Goal: Task Accomplishment & Management: Complete application form

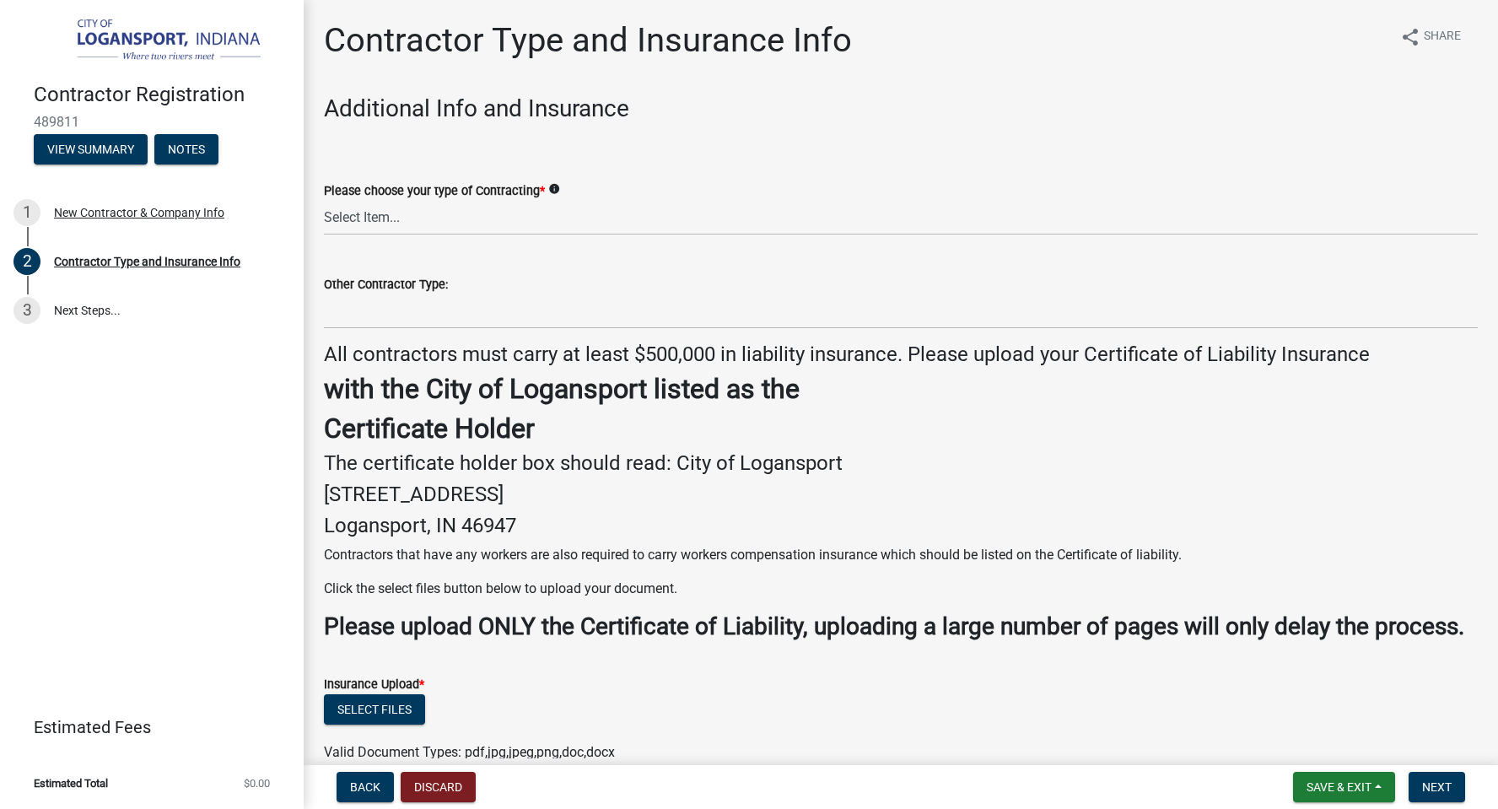
scroll to position [298, 0]
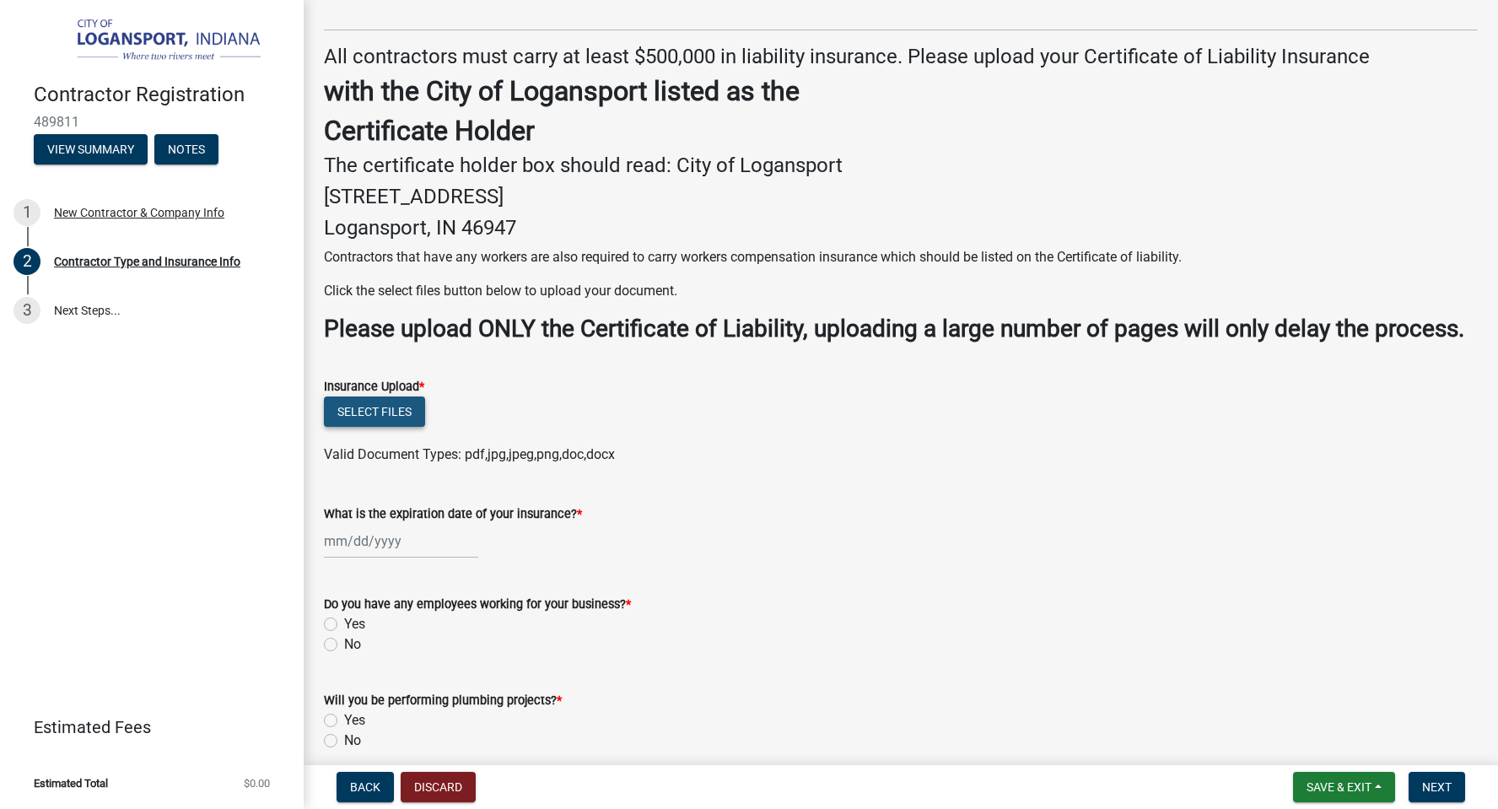
click at [393, 411] on button "Select files" at bounding box center [374, 411] width 101 height 30
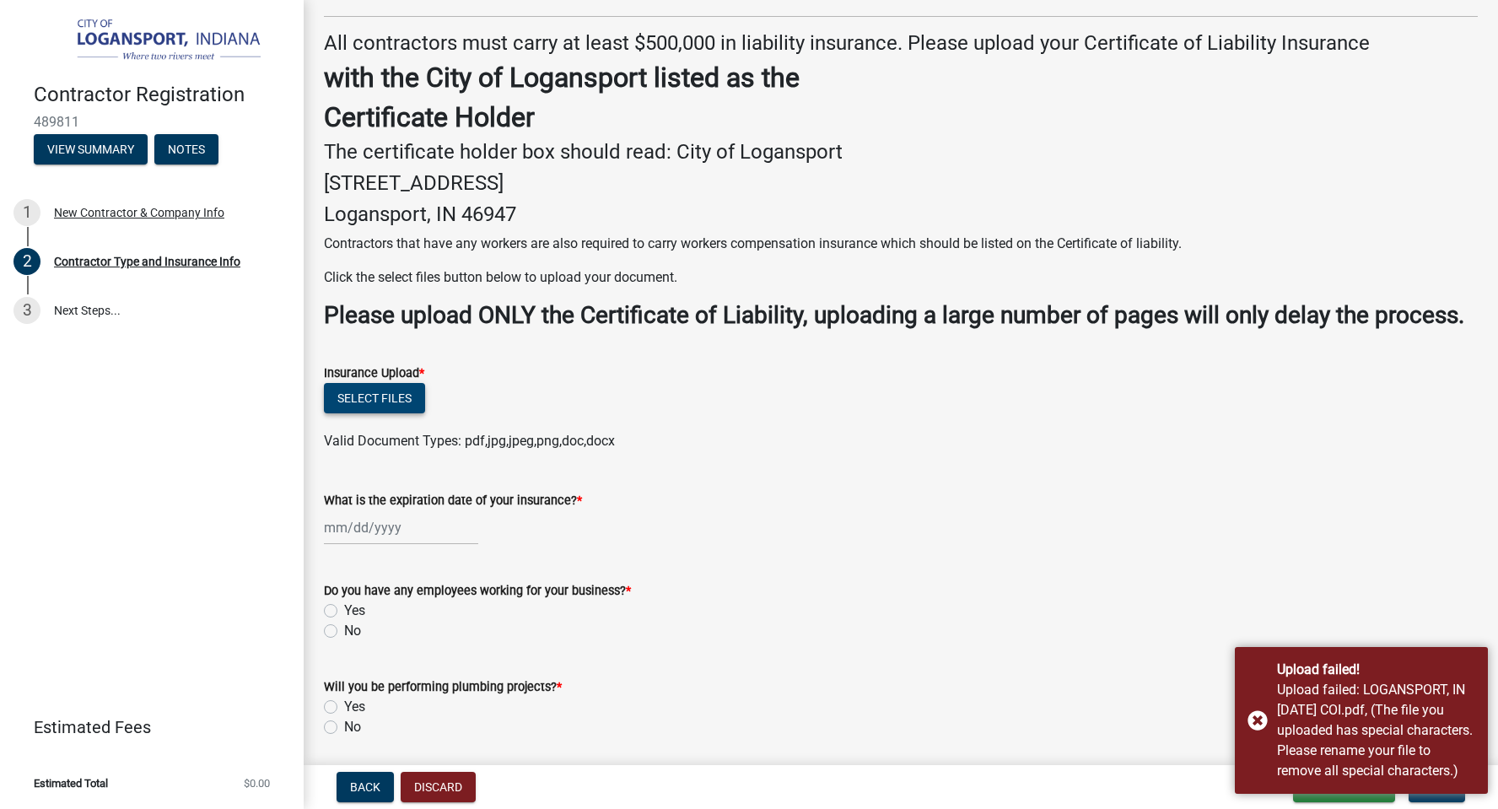
scroll to position [314, 0]
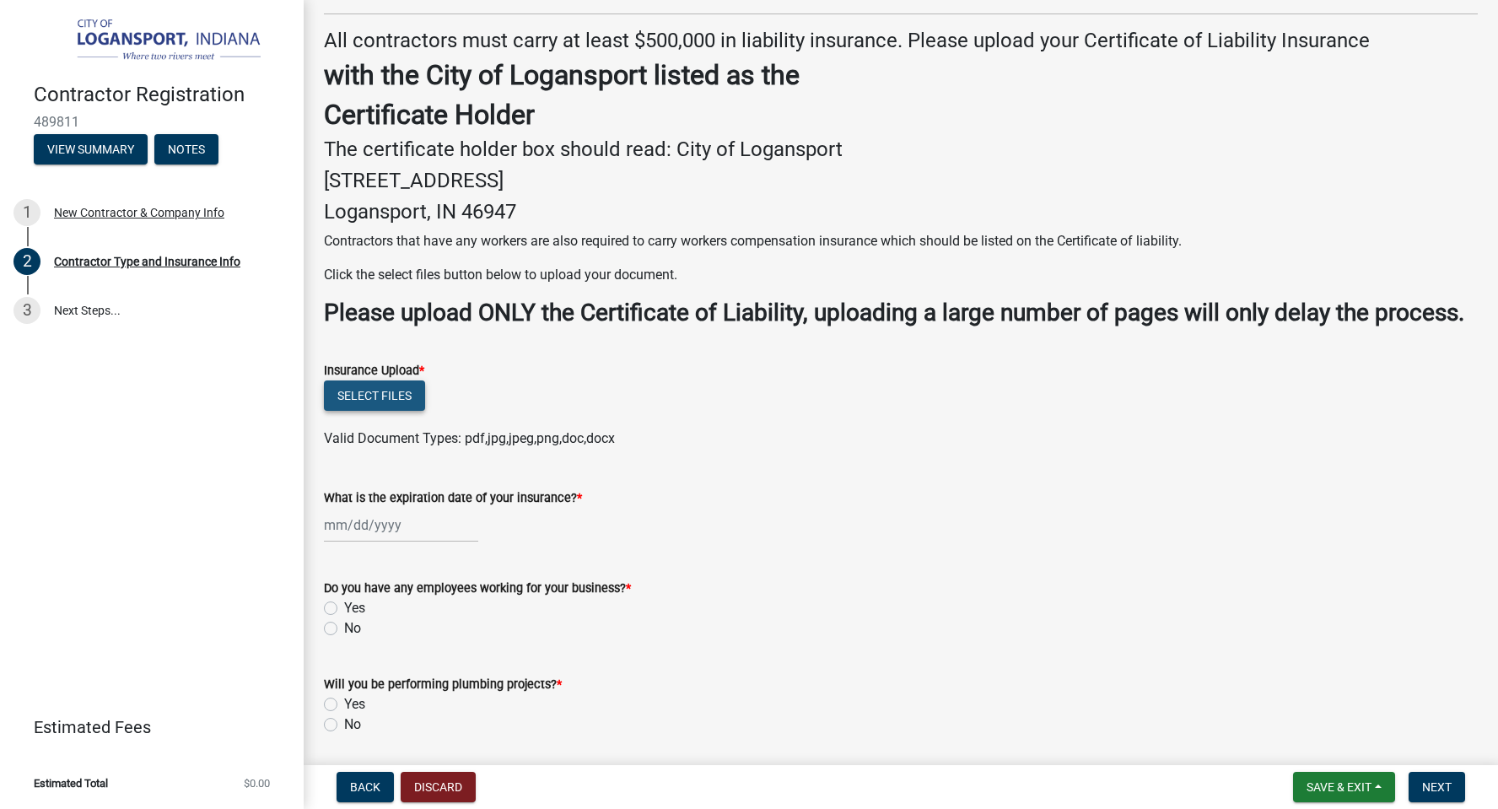
click at [383, 397] on button "Select files" at bounding box center [374, 395] width 101 height 30
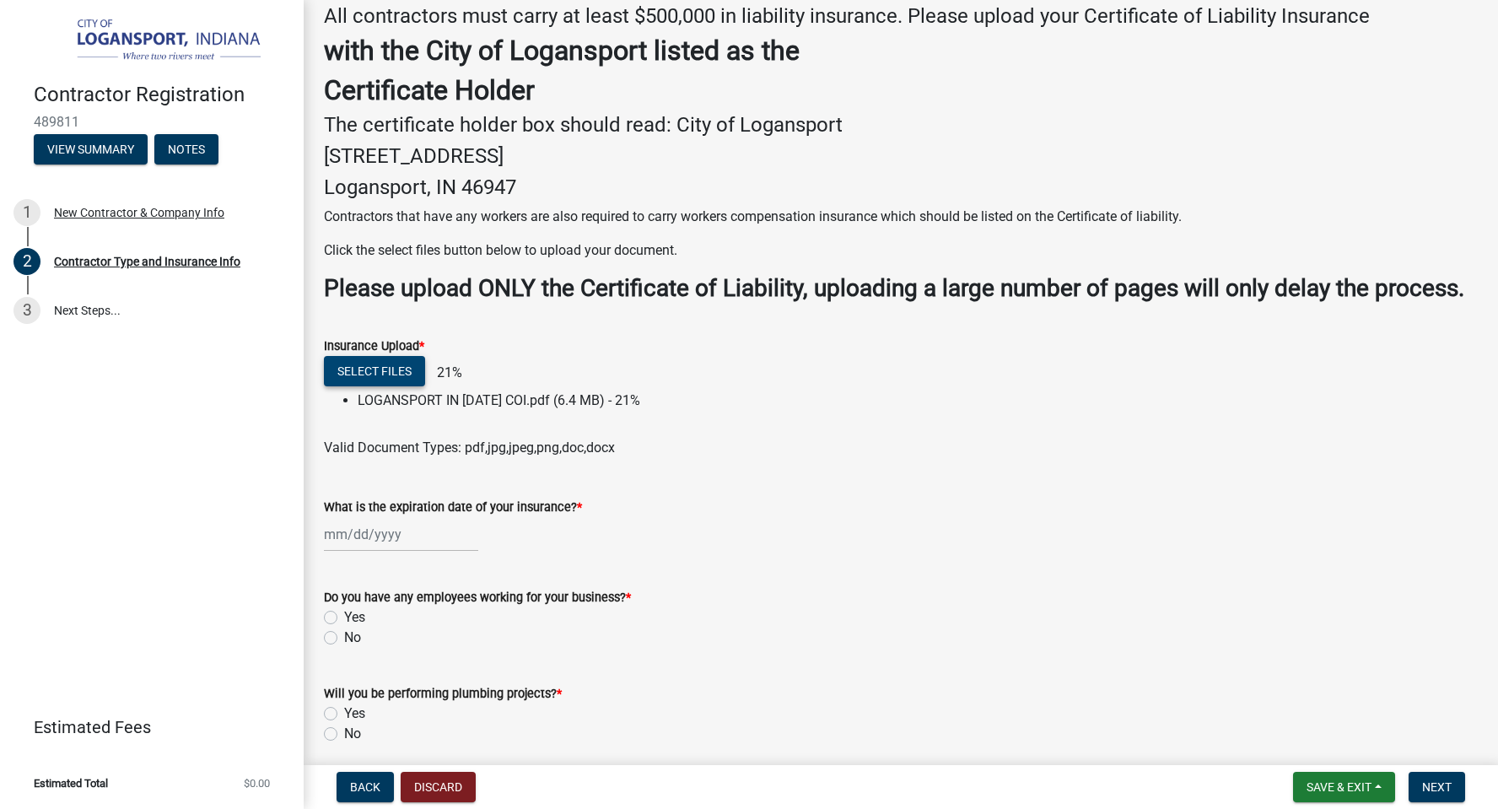
scroll to position [405, 0]
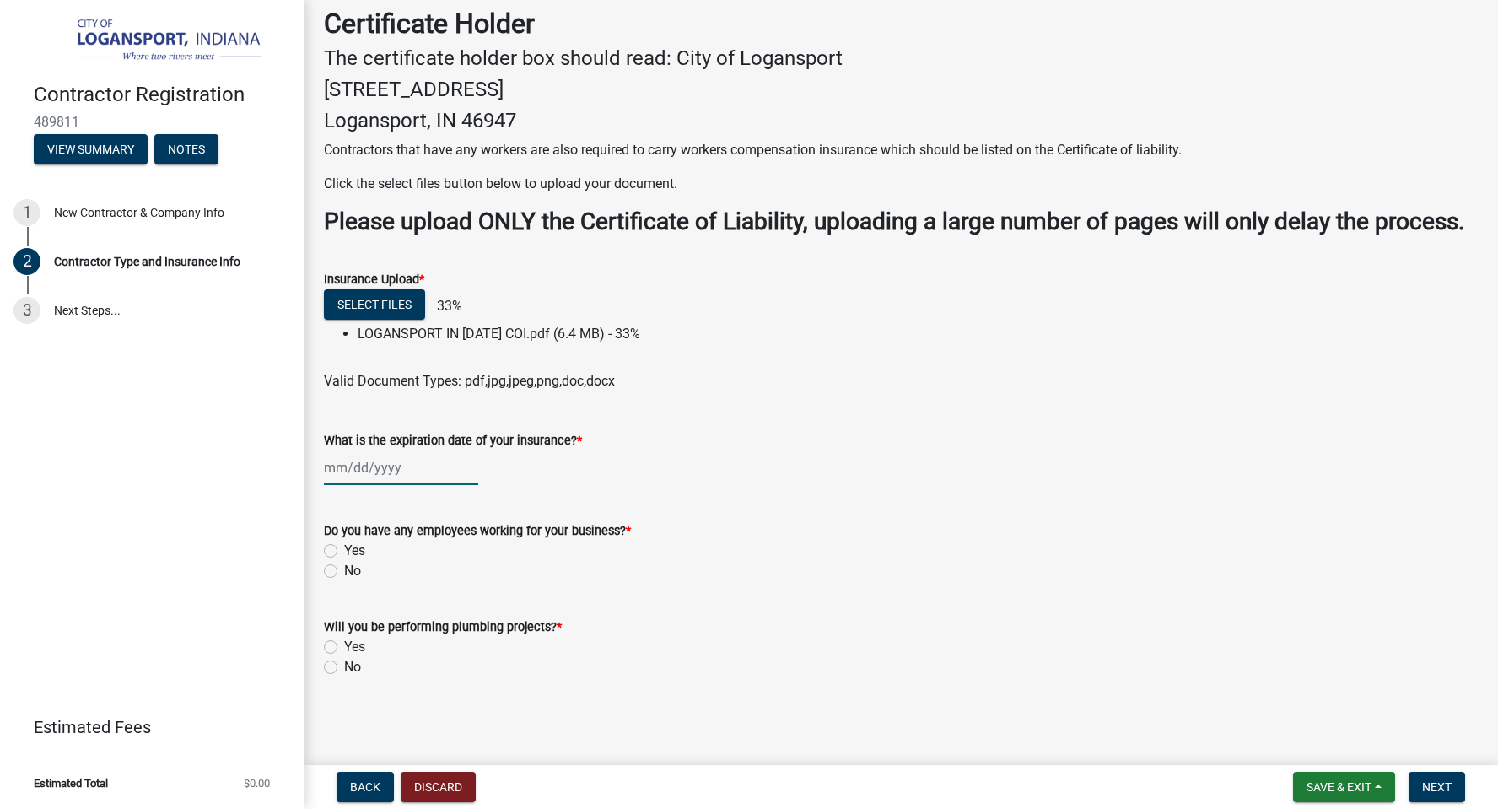
click at [342, 469] on div at bounding box center [401, 467] width 154 height 35
select select "10"
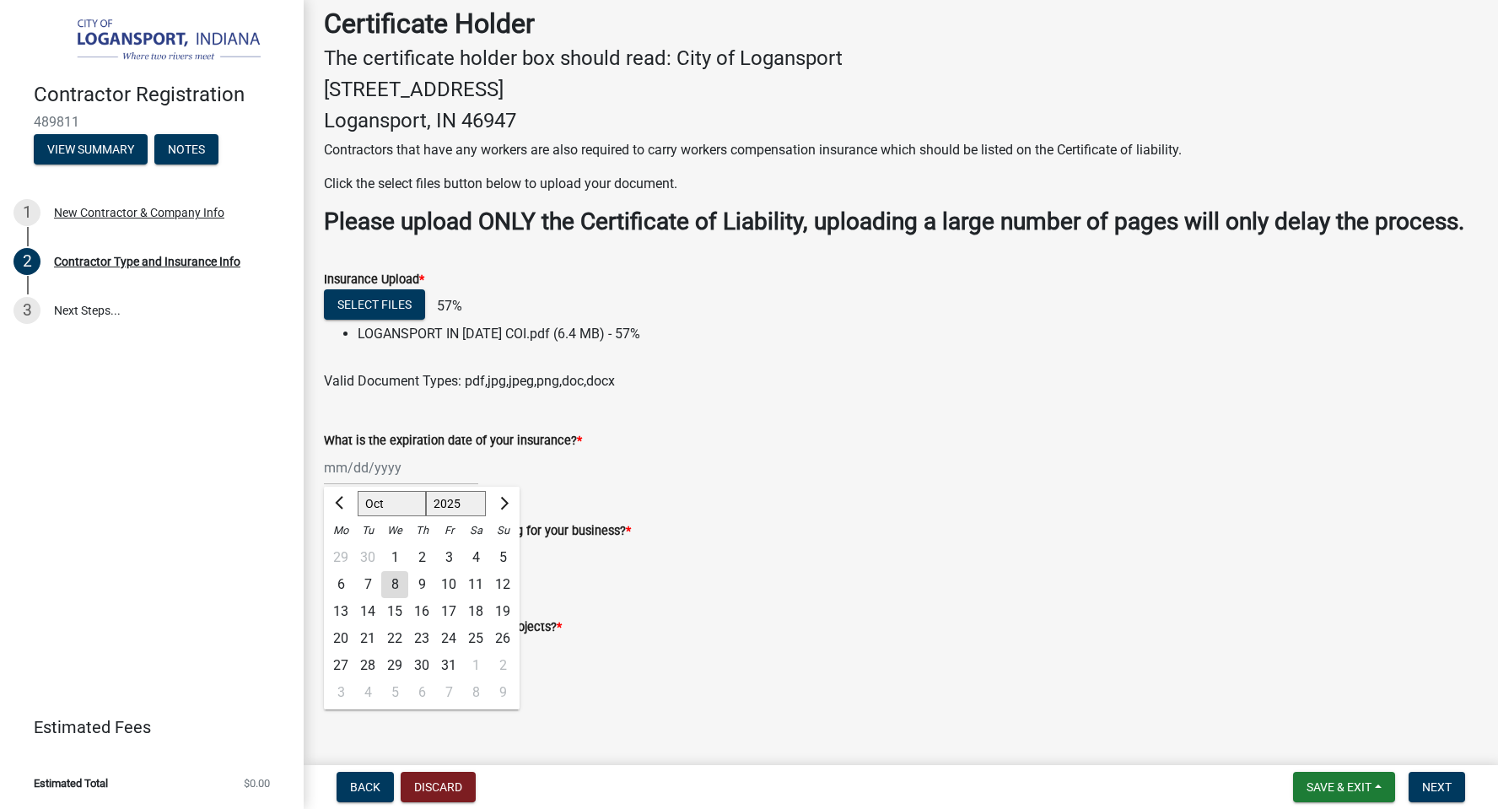
click at [456, 501] on select "1525 1526 1527 1528 1529 1530 1531 1532 1533 1534 1535 1536 1537 1538 1539 1540…" at bounding box center [456, 503] width 61 height 25
select select "2026"
click at [426, 491] on select "1525 1526 1527 1528 1529 1530 1531 1532 1533 1534 1535 1536 1537 1538 1539 1540…" at bounding box center [456, 503] width 61 height 25
click at [381, 506] on select "Jan Feb Mar Apr May Jun [DATE] Aug Sep Oct Nov Dec" at bounding box center [392, 503] width 68 height 25
select select "8"
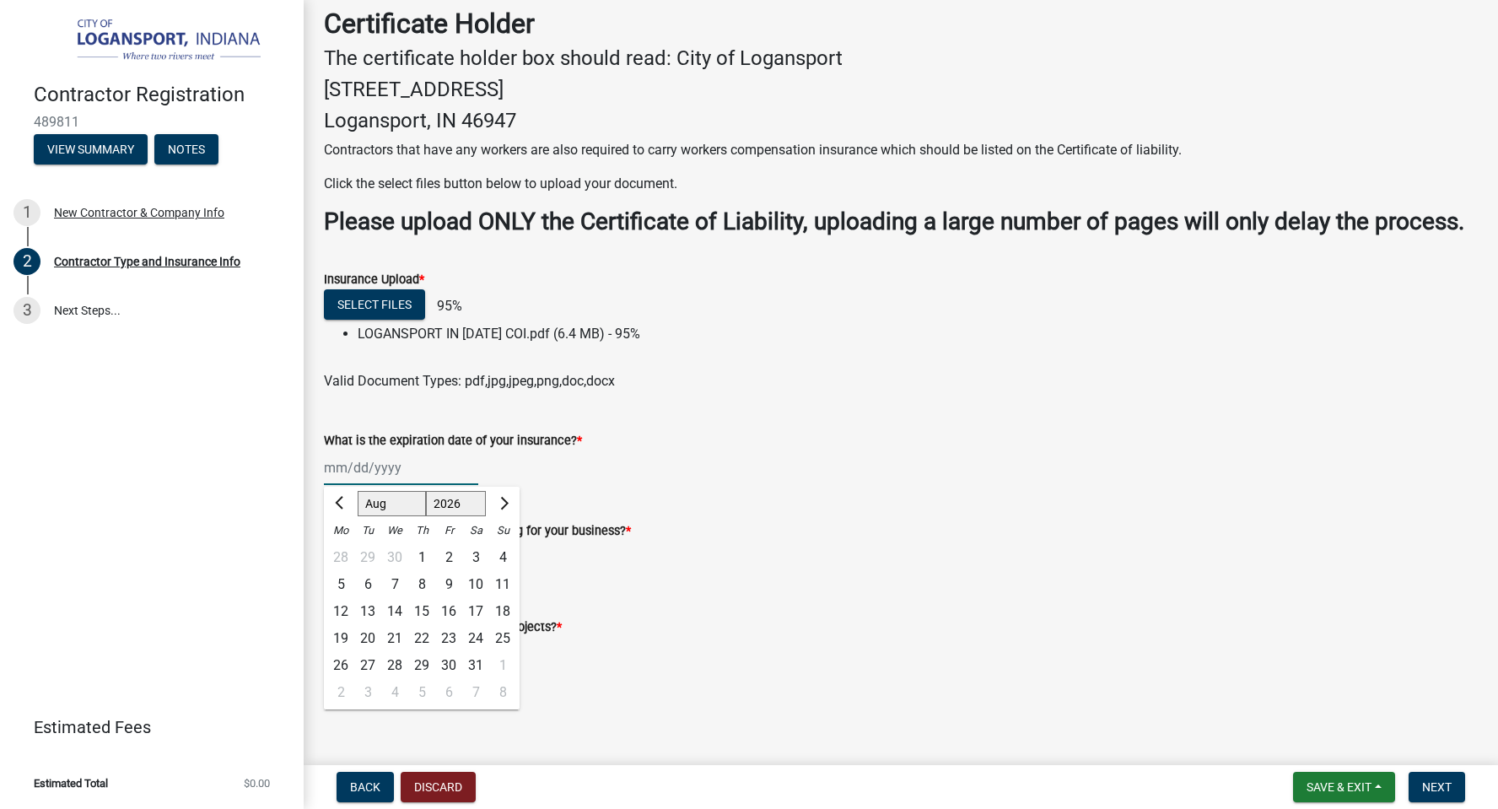
click at [358, 491] on select "Jan Feb Mar Apr May Jun [DATE] Aug Sep Oct Nov Dec" at bounding box center [392, 503] width 68 height 25
click at [395, 609] on div "12" at bounding box center [394, 611] width 27 height 27
type input "[DATE]"
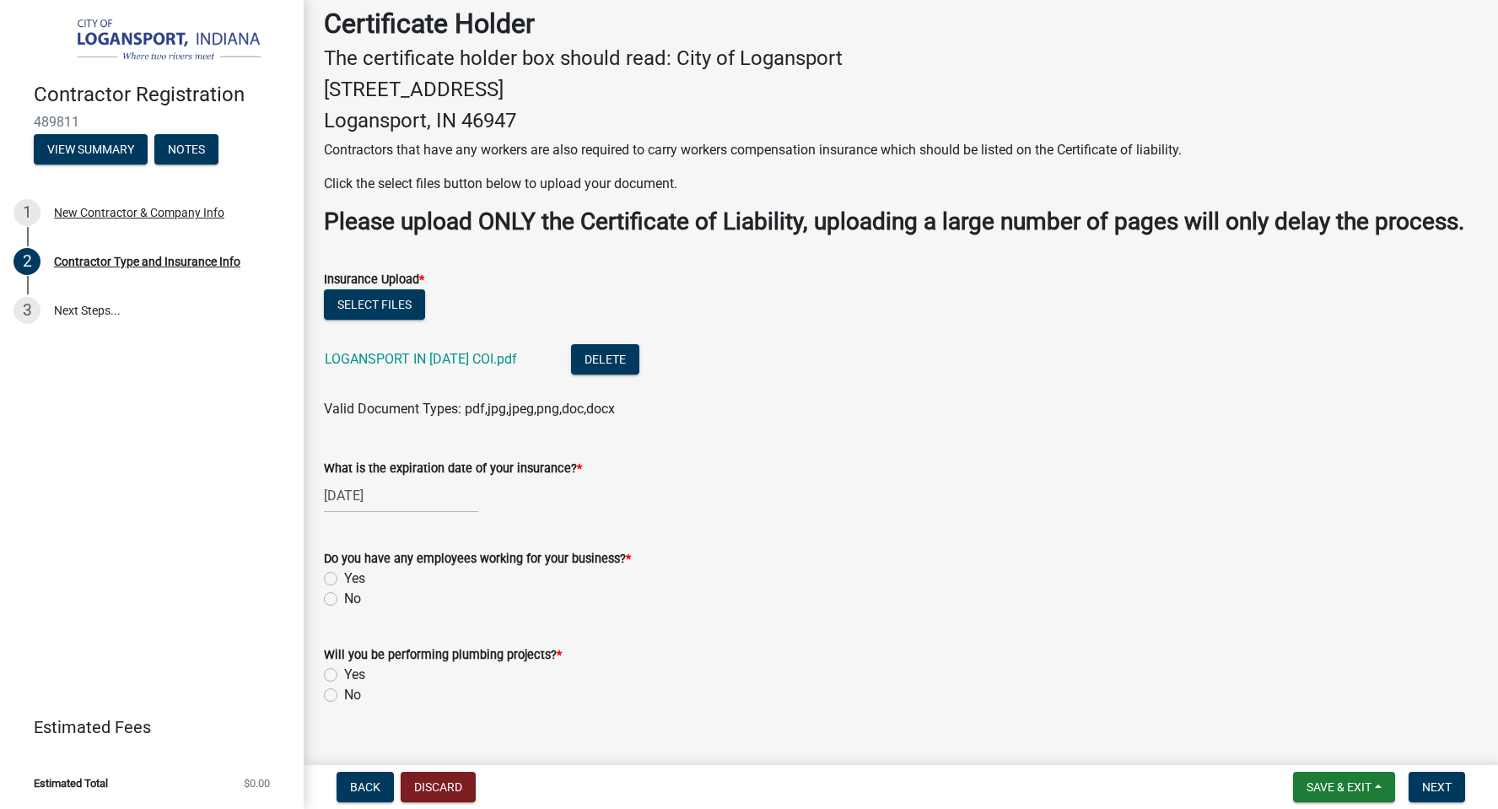
click at [344, 577] on label "Yes" at bounding box center [354, 578] width 21 height 20
click at [344, 577] on input "Yes" at bounding box center [349, 573] width 11 height 11
radio input "true"
click at [344, 699] on label "No" at bounding box center [352, 695] width 17 height 20
click at [344, 696] on input "No" at bounding box center [349, 690] width 11 height 11
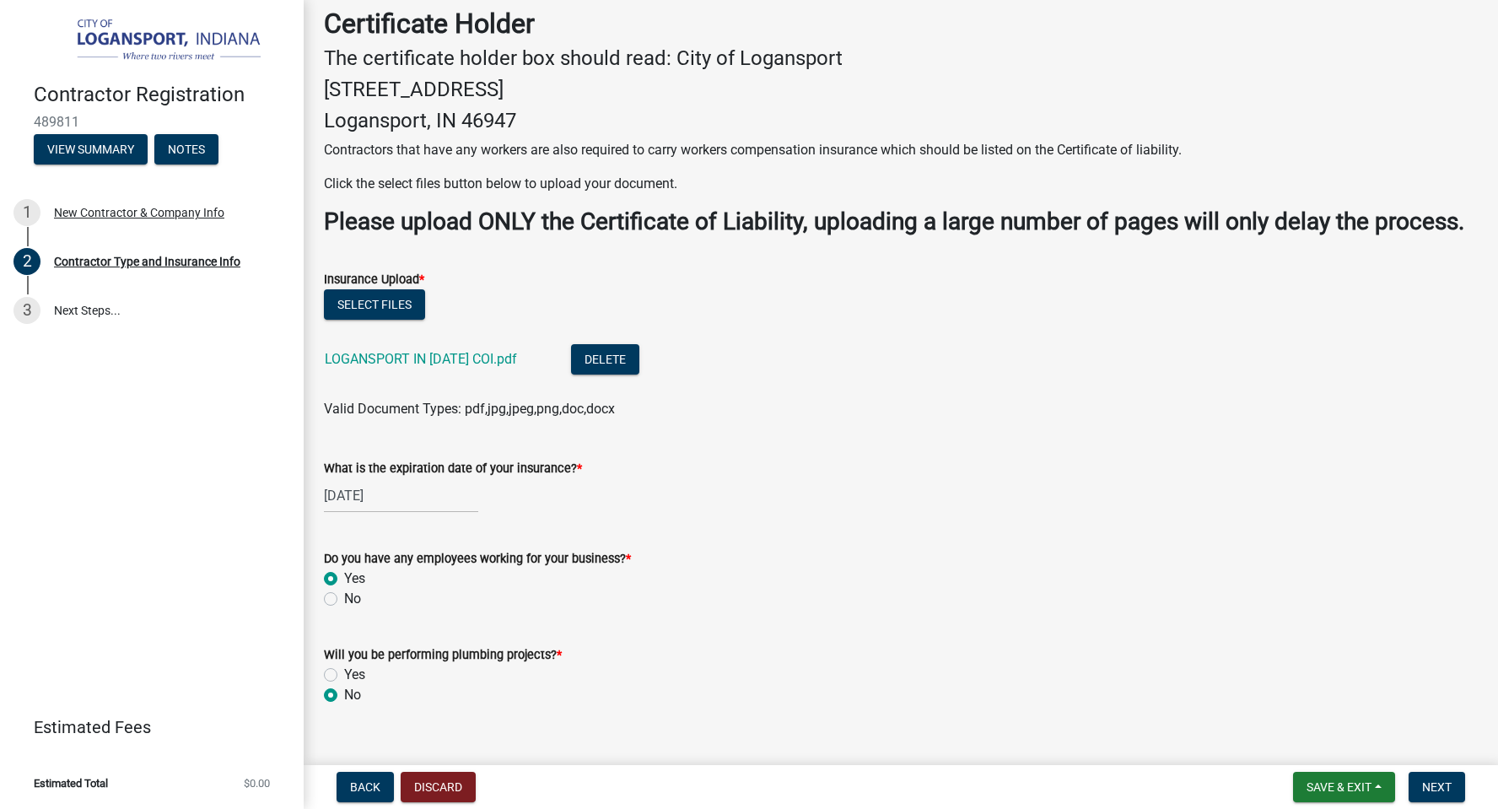
radio input "true"
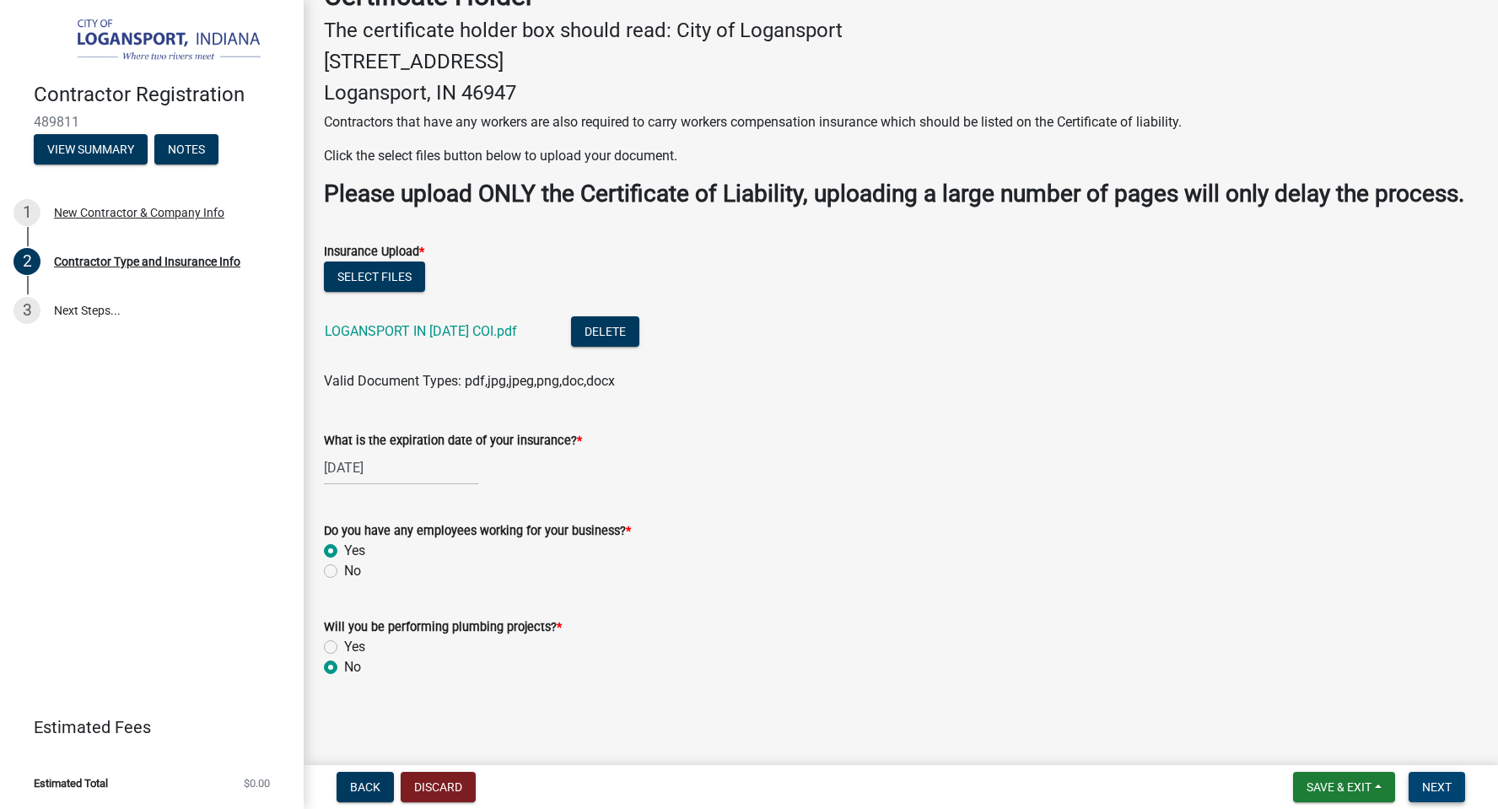
click at [1434, 783] on span "Next" at bounding box center [1437, 786] width 30 height 13
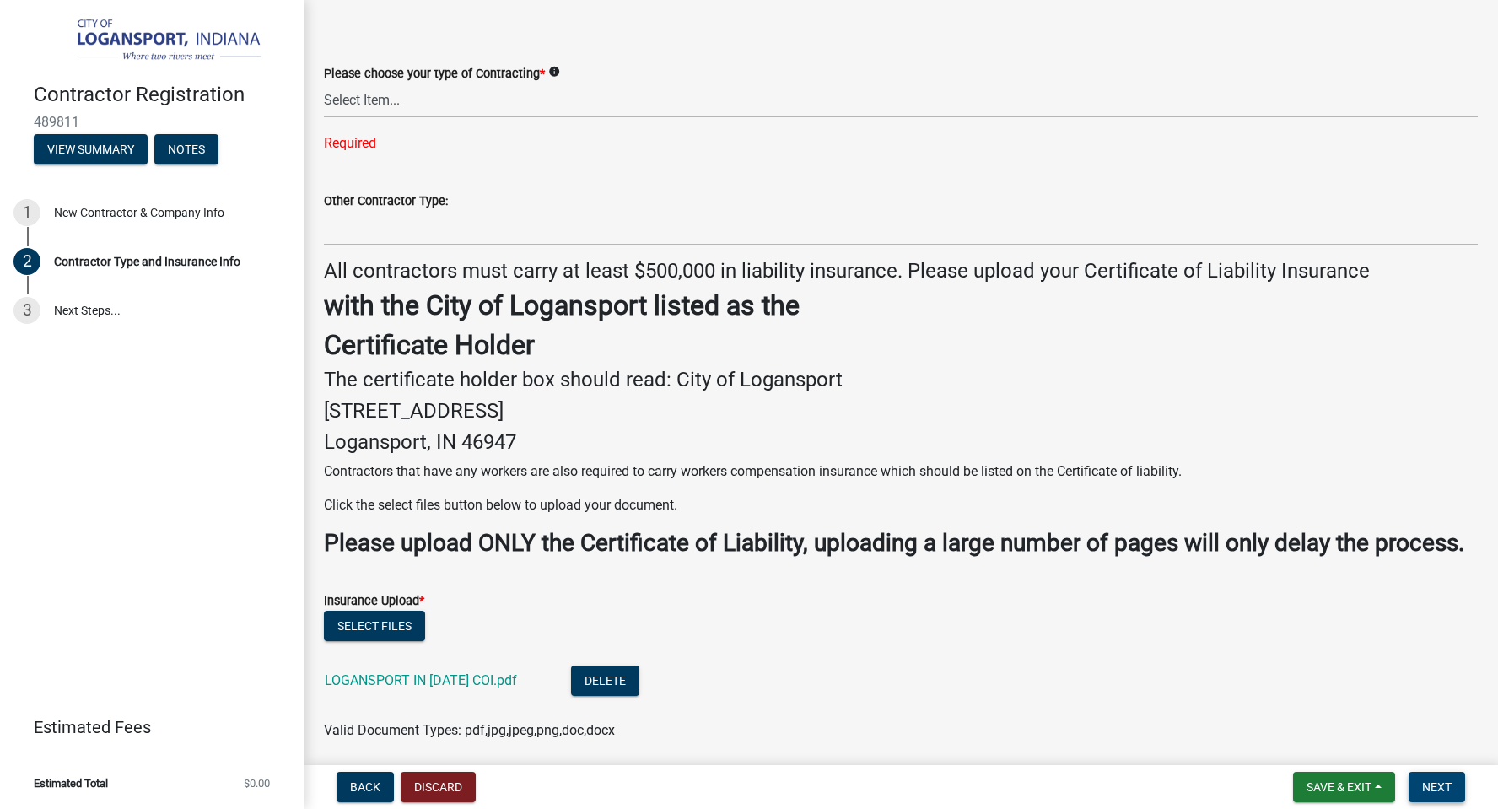
scroll to position [0, 0]
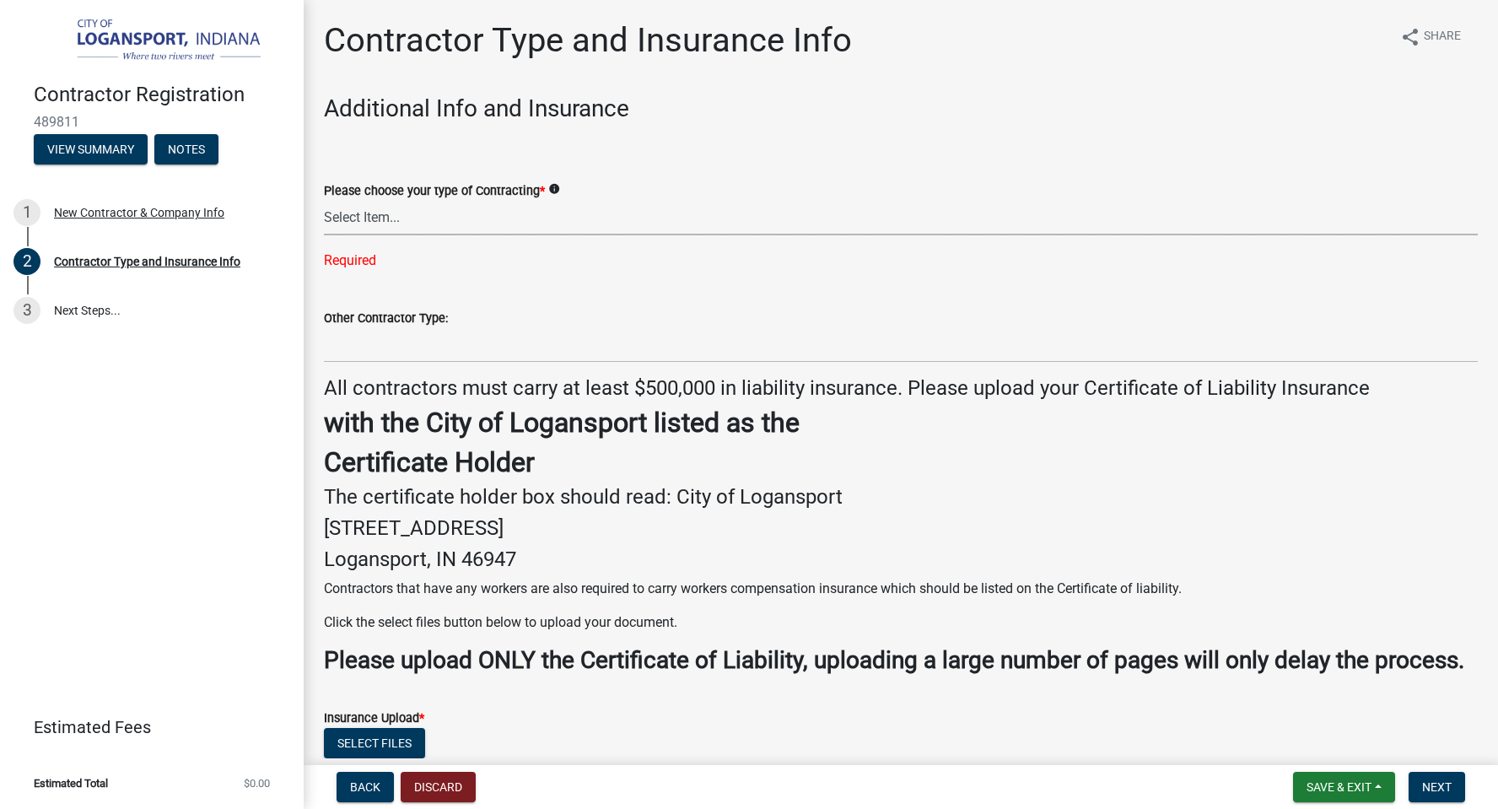
click at [379, 222] on select "Select Item... Plumber General HVAC Roofer Tree Service Demo Other" at bounding box center [901, 218] width 1154 height 35
click at [324, 201] on select "Select Item... Plumber General HVAC Roofer Tree Service Demo Other" at bounding box center [901, 218] width 1154 height 35
select select "59ca3136-e07f-4996-a1bb-2b601bcdc5f6"
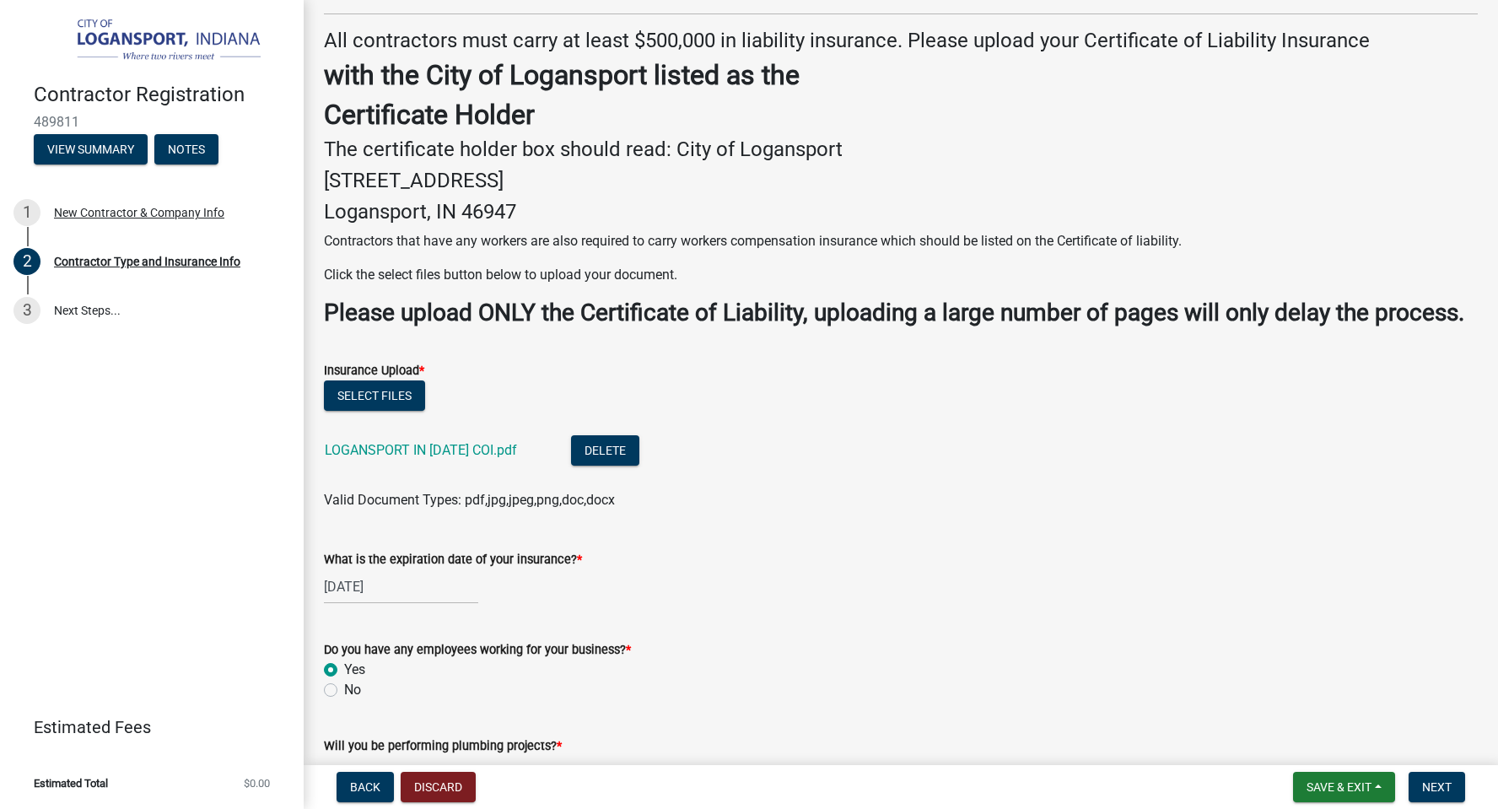
scroll to position [433, 0]
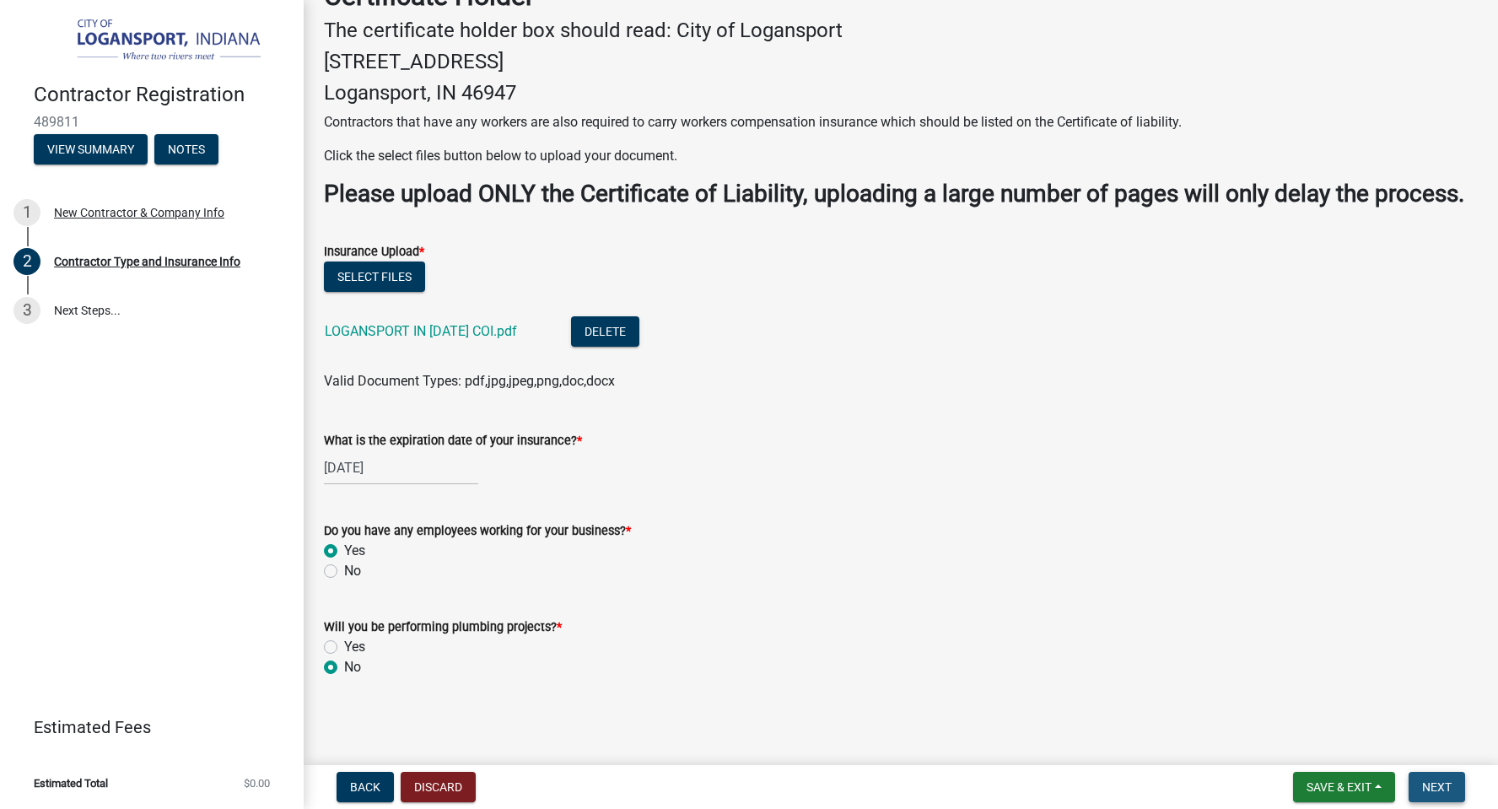
click at [1441, 778] on button "Next" at bounding box center [1436, 787] width 56 height 30
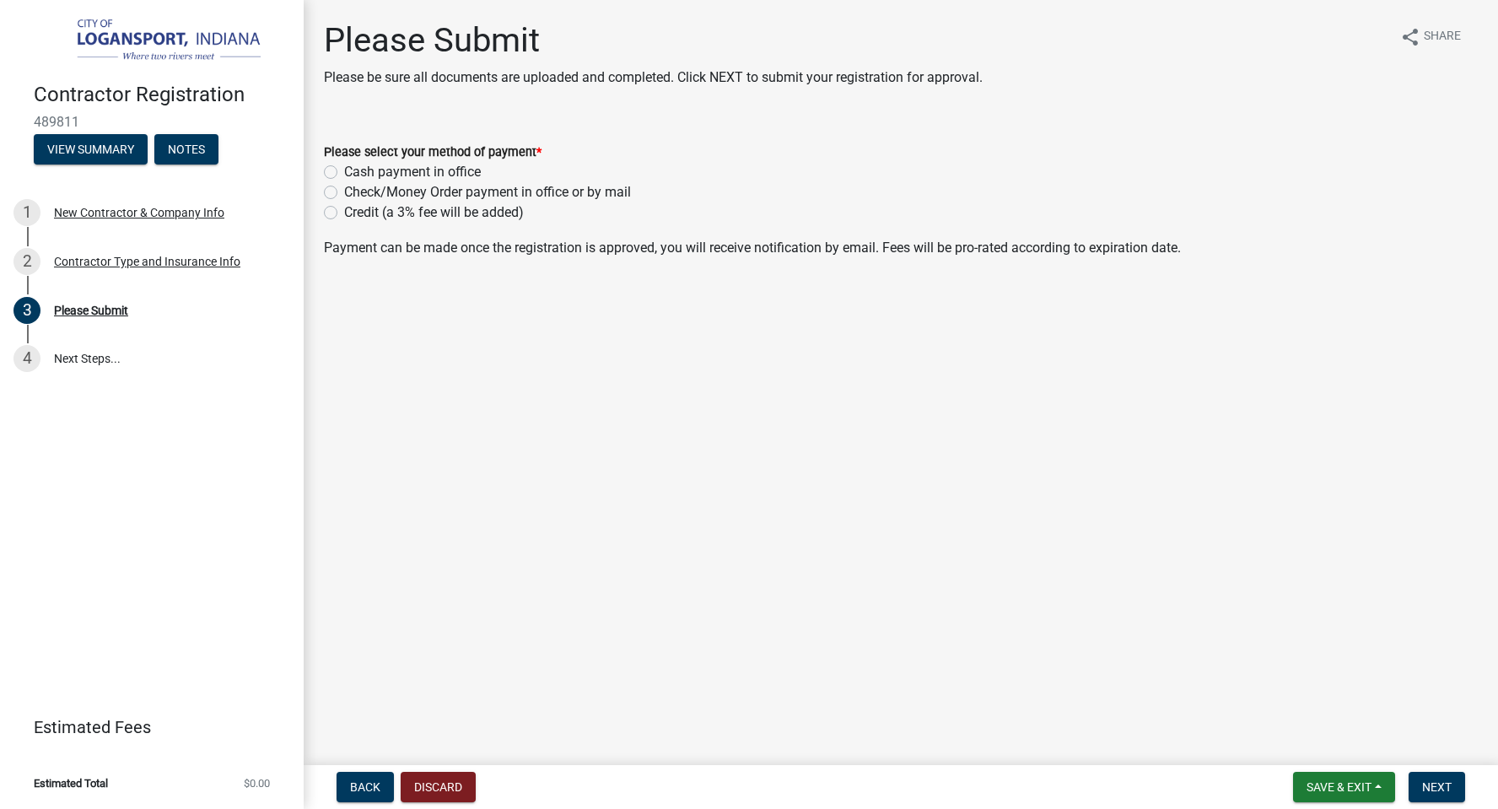
click at [344, 211] on label "Credit (a 3% fee will be added)" at bounding box center [434, 212] width 180 height 20
click at [344, 211] on input "Credit (a 3% fee will be added)" at bounding box center [349, 207] width 11 height 11
radio input "true"
click at [1434, 781] on span "Next" at bounding box center [1437, 786] width 30 height 13
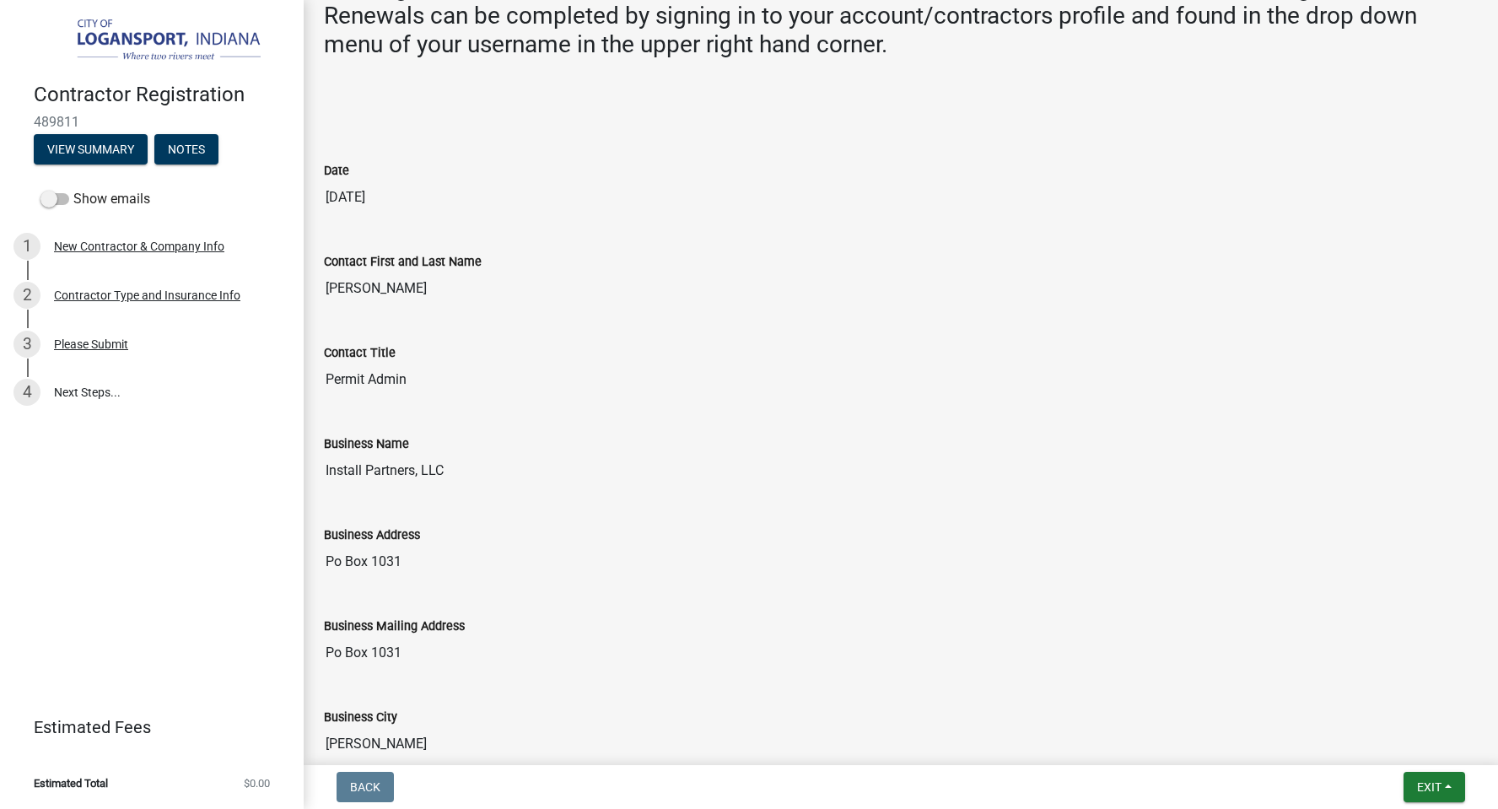
scroll to position [713, 0]
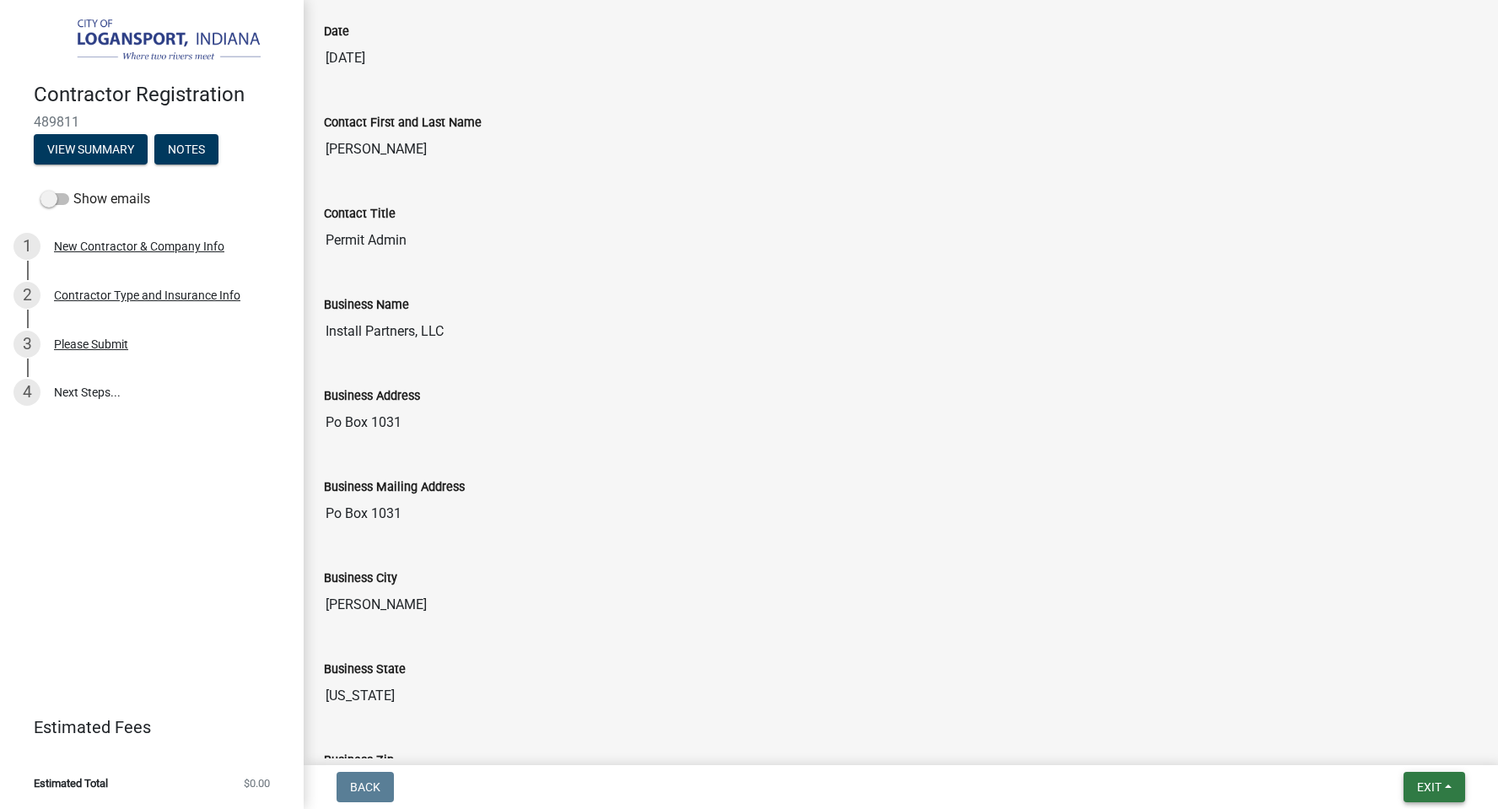
click at [1425, 787] on span "Exit" at bounding box center [1429, 786] width 24 height 13
click at [1371, 745] on button "Save & Exit" at bounding box center [1398, 743] width 135 height 40
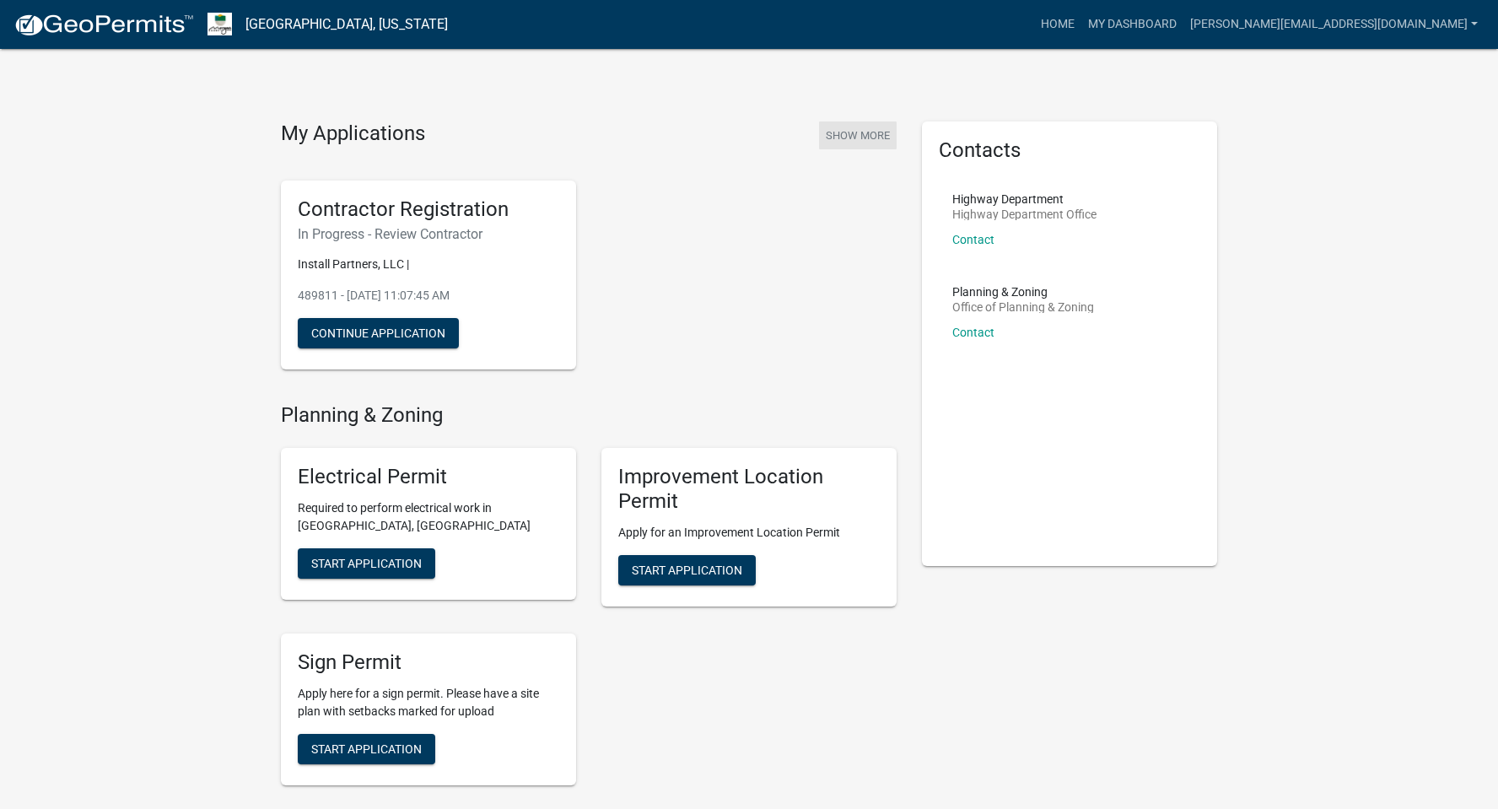
click at [862, 139] on button "Show More" at bounding box center [858, 135] width 78 height 28
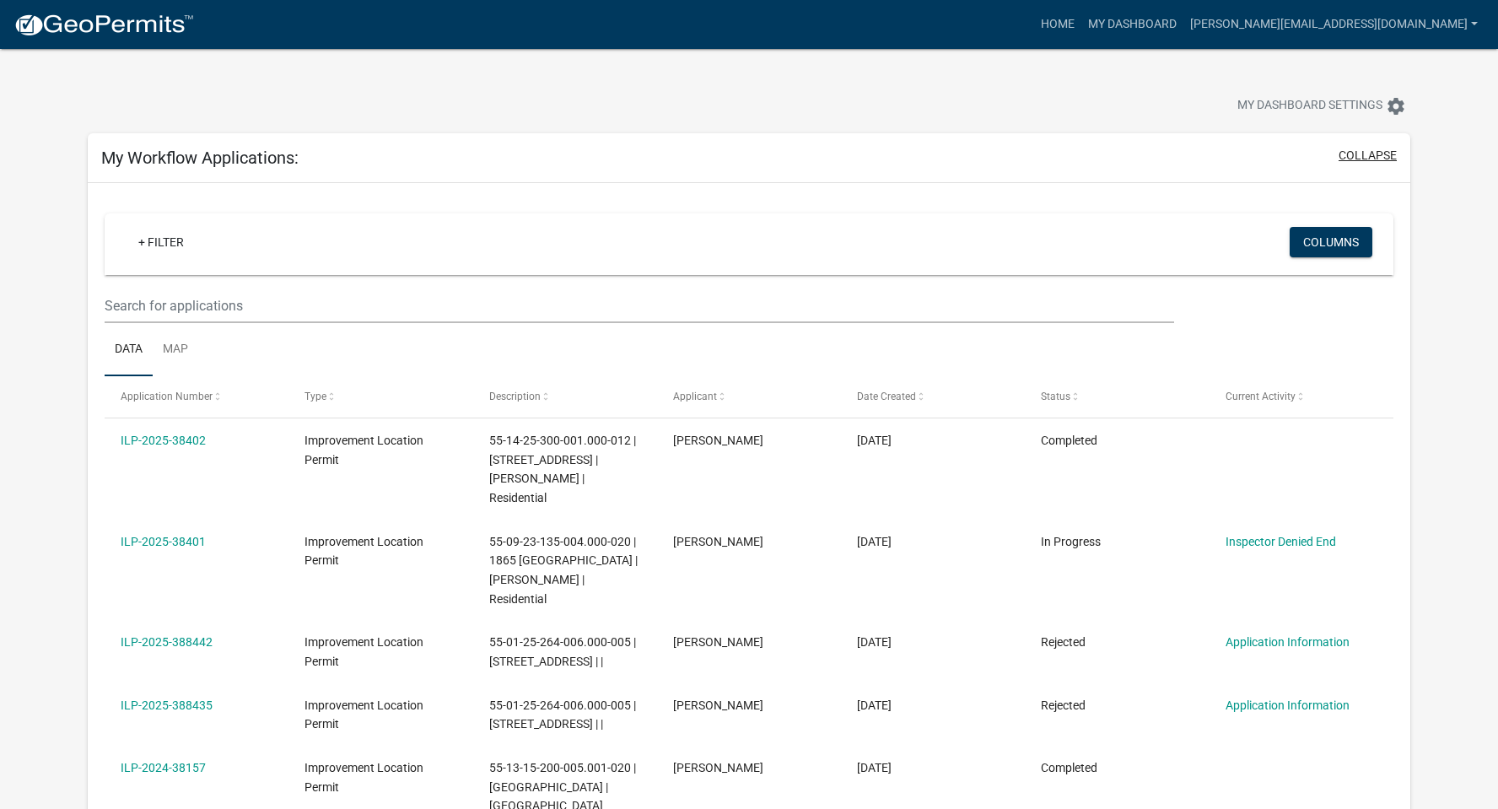
click at [1369, 156] on button "collapse" at bounding box center [1367, 156] width 58 height 18
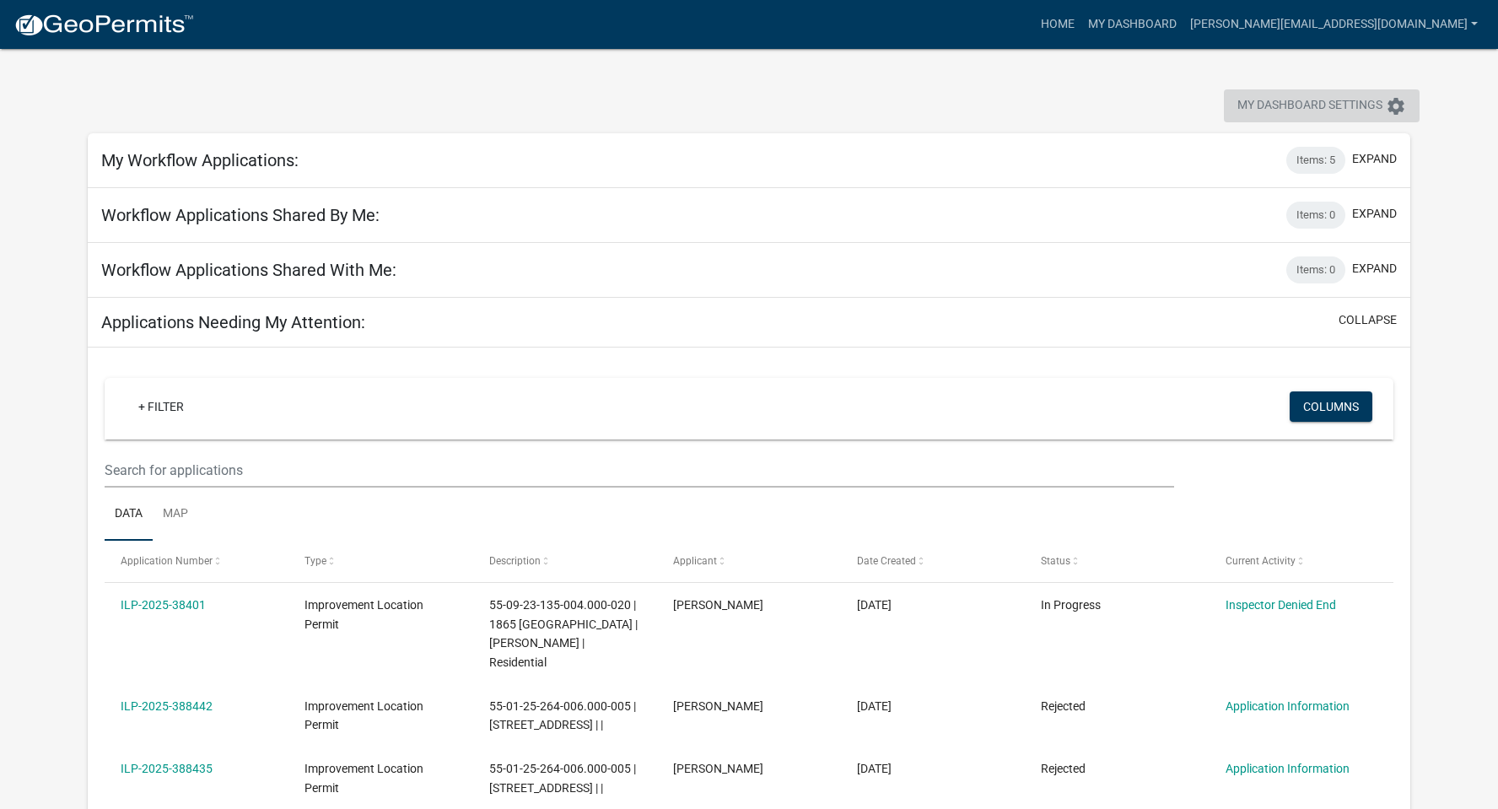
click at [1315, 105] on span "My Dashboard Settings" at bounding box center [1309, 106] width 145 height 20
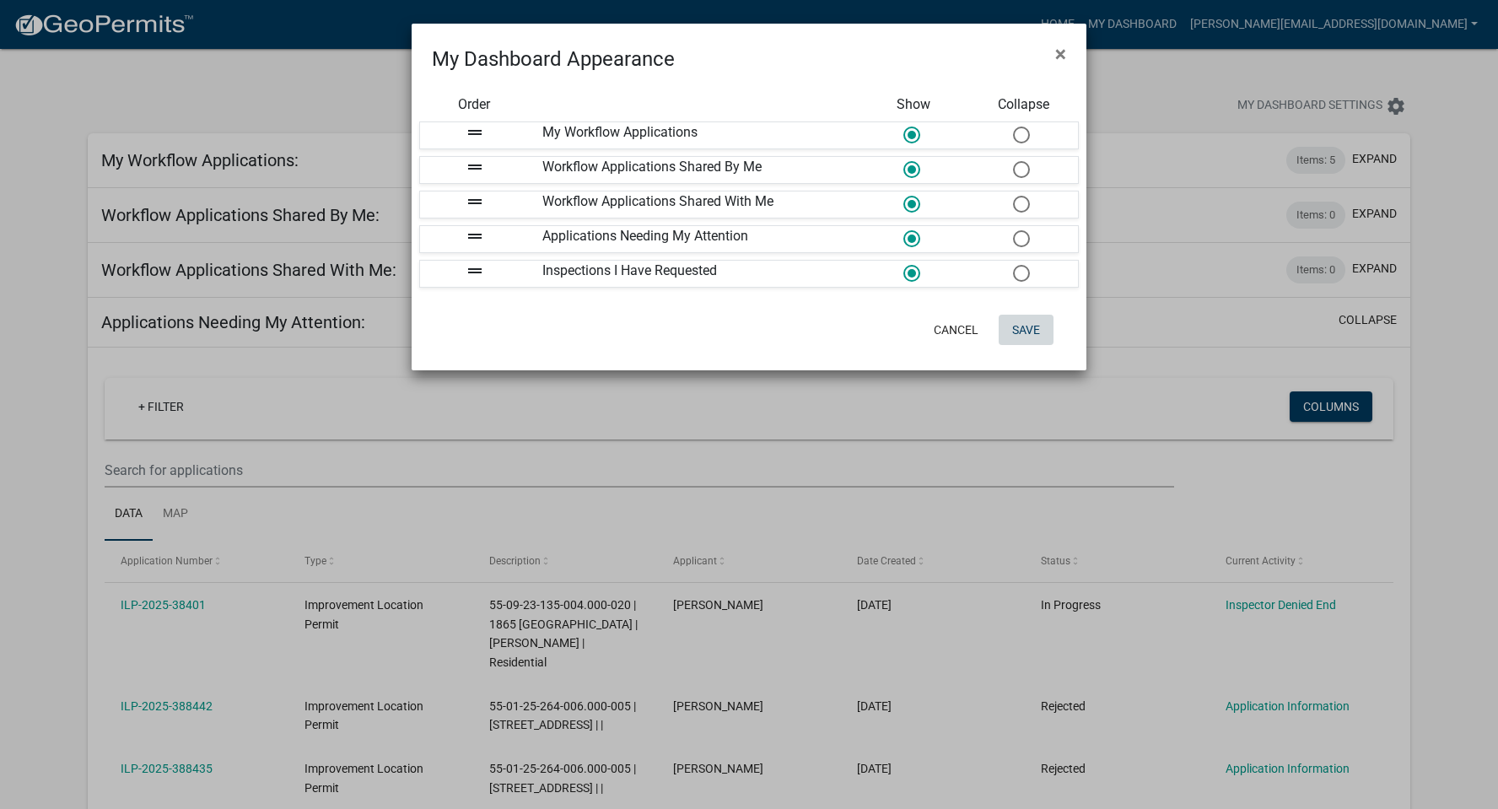
click at [1031, 325] on button "Save" at bounding box center [1025, 330] width 55 height 30
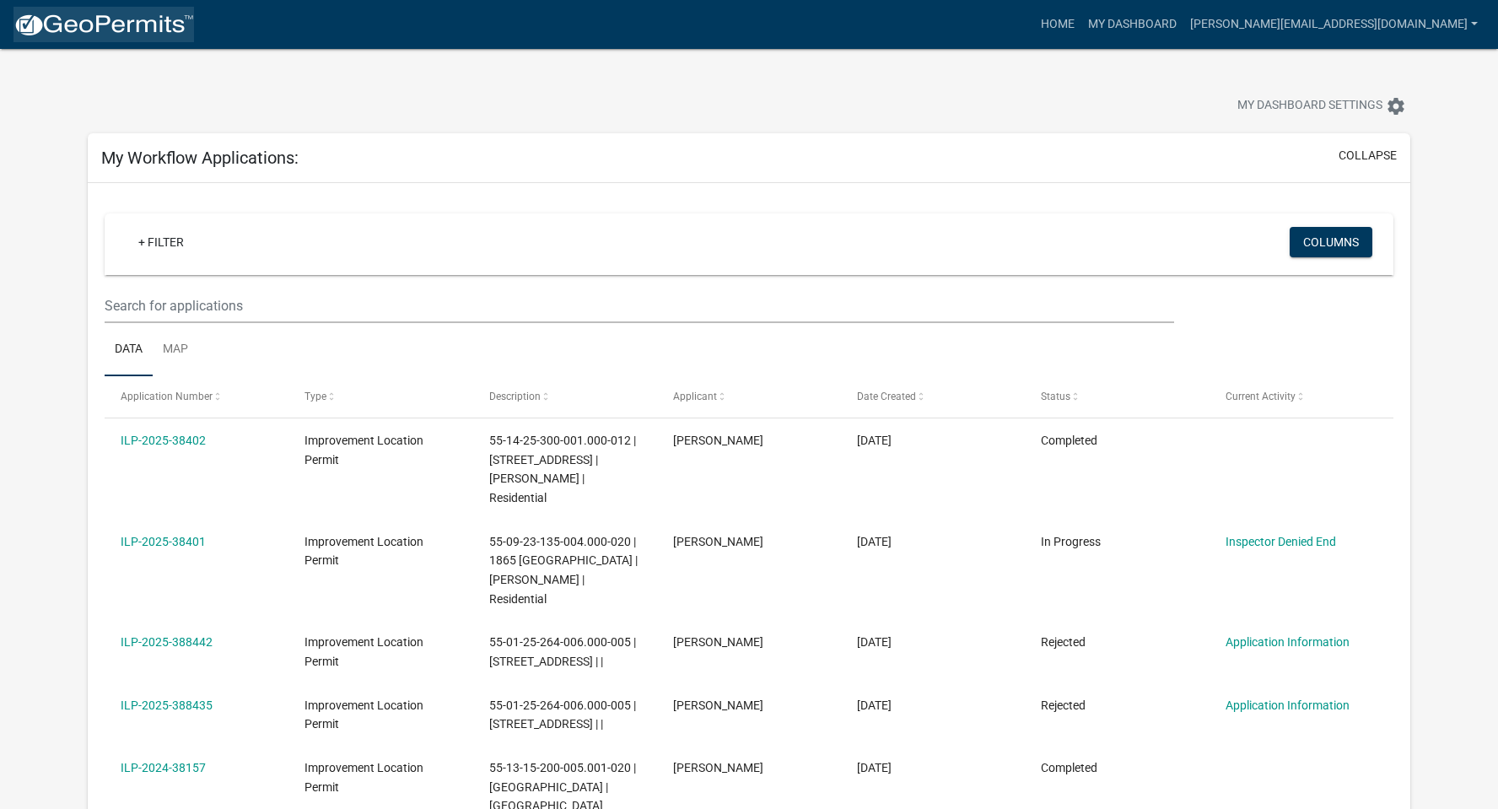
click at [96, 21] on img at bounding box center [103, 25] width 180 height 25
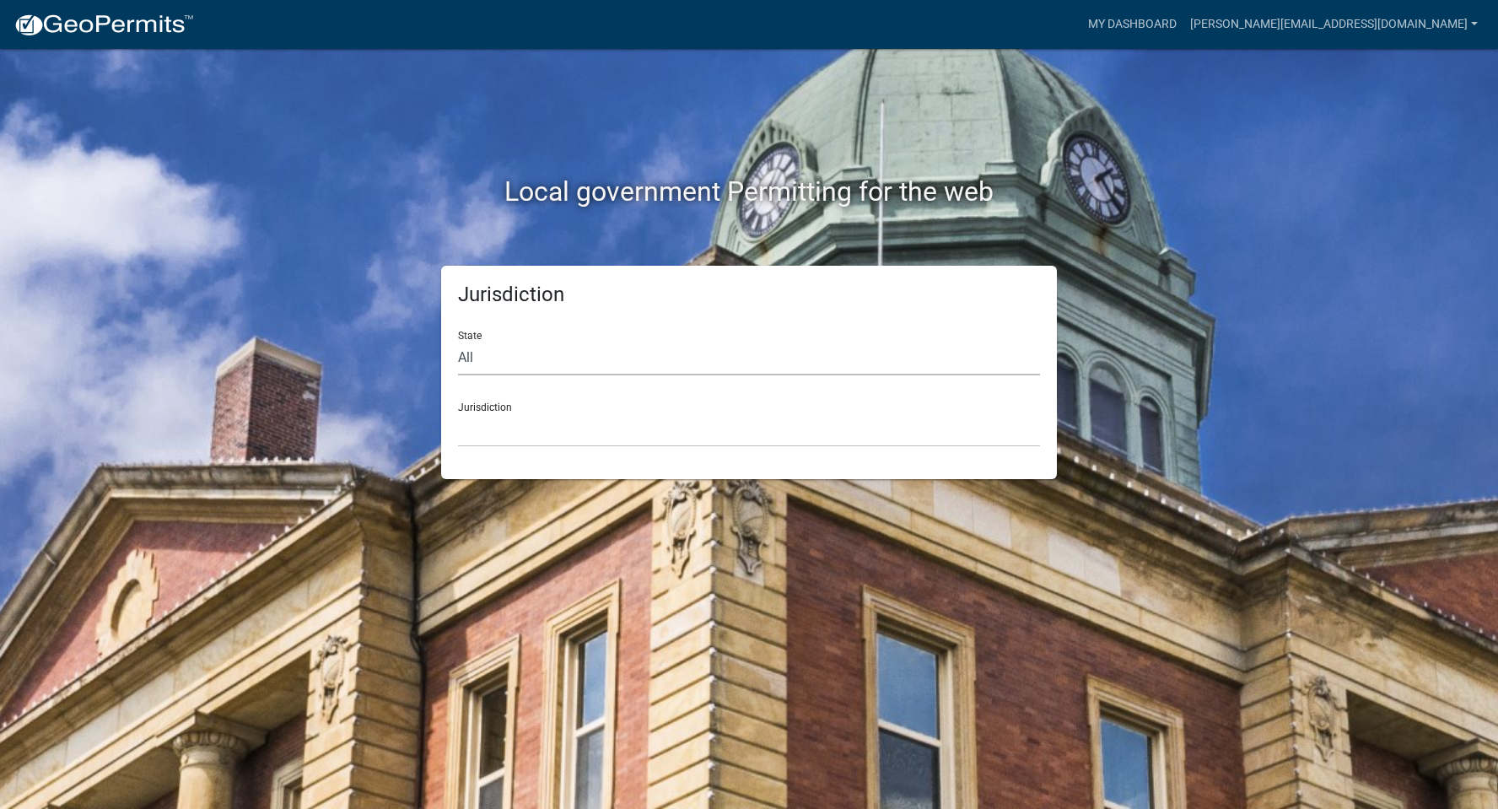
click at [535, 352] on select "All [US_STATE] [US_STATE] [US_STATE] [US_STATE] [US_STATE] [US_STATE] [US_STATE…" at bounding box center [749, 358] width 582 height 35
select select "[US_STATE]"
click at [458, 341] on select "All [US_STATE] [US_STATE] [US_STATE] [US_STATE] [US_STATE] [US_STATE] [US_STATE…" at bounding box center [749, 358] width 582 height 35
click at [508, 424] on select "City of [GEOGRAPHIC_DATA], [US_STATE] City of [GEOGRAPHIC_DATA], [US_STATE] Cit…" at bounding box center [749, 429] width 582 height 35
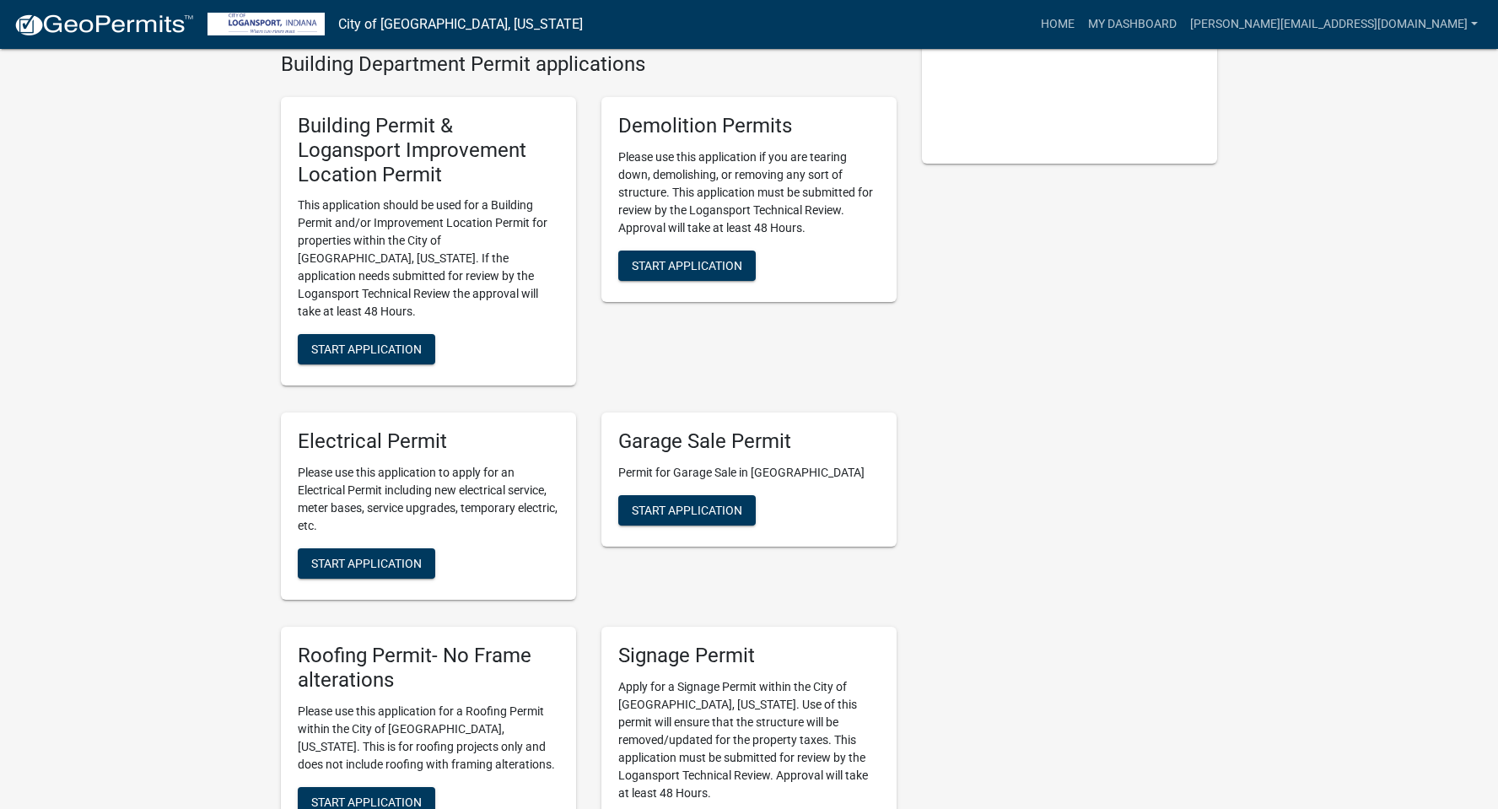
scroll to position [399, 0]
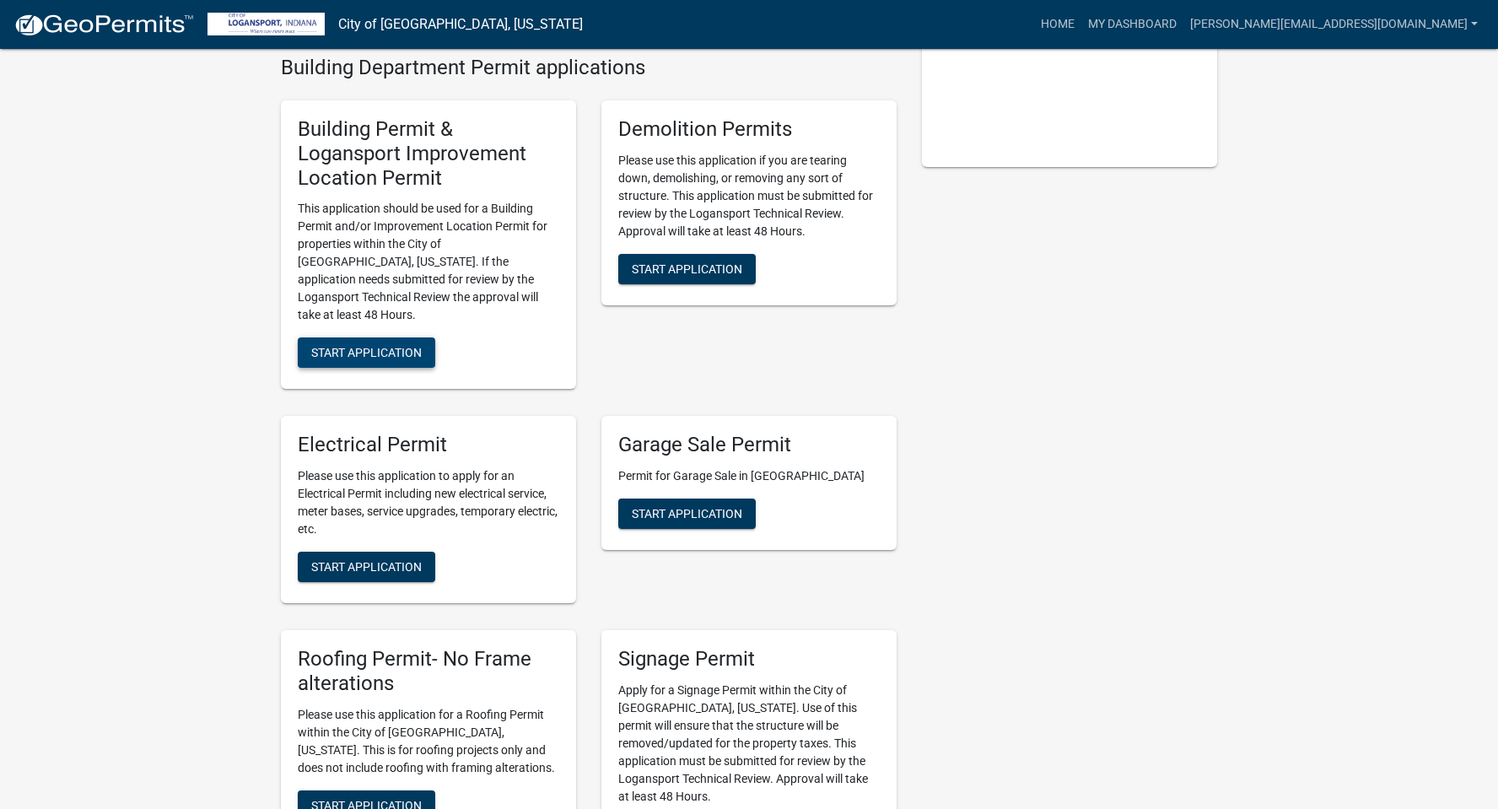
click at [366, 346] on span "Start Application" at bounding box center [366, 352] width 110 height 13
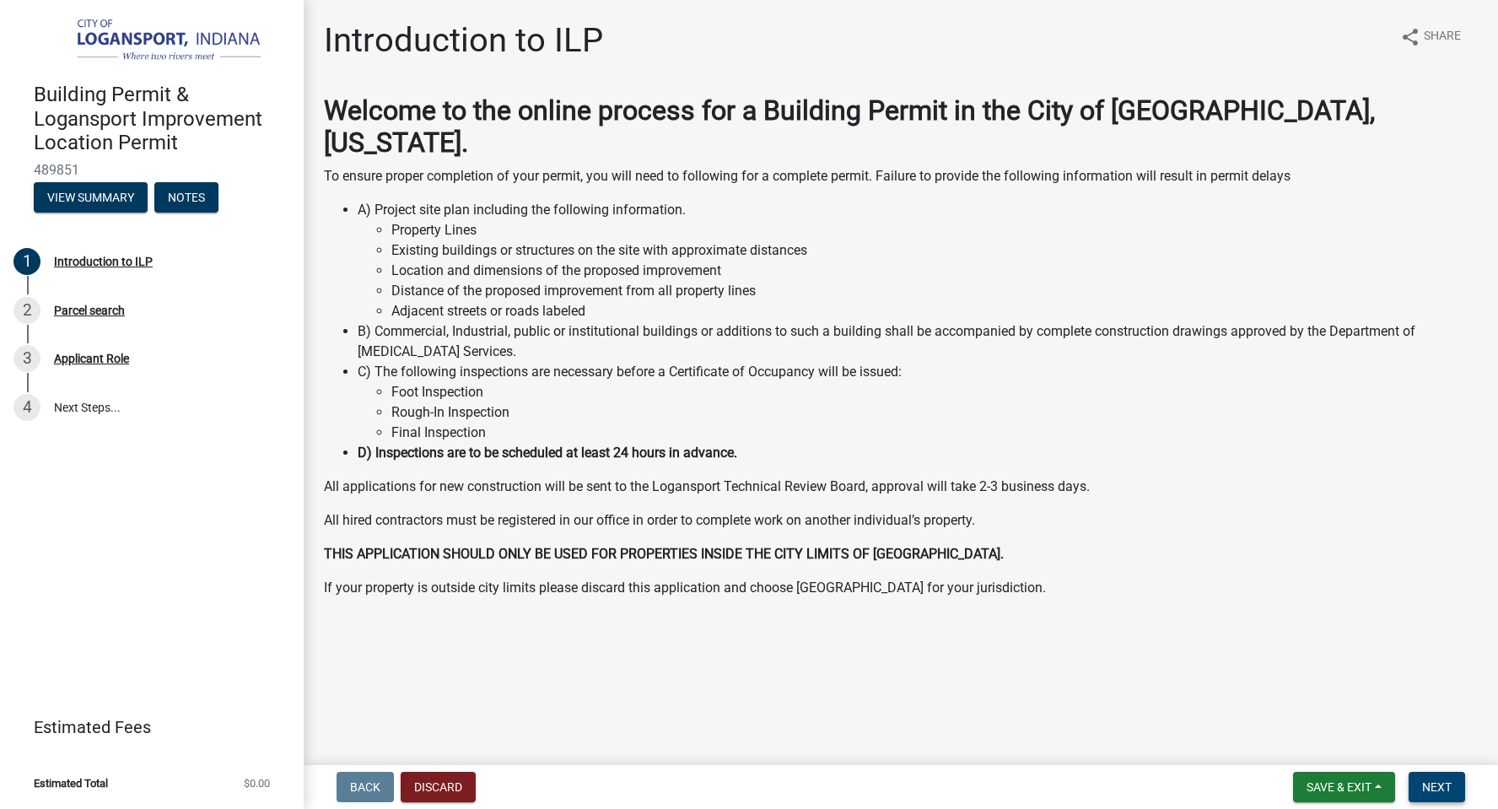
click at [1446, 799] on button "Next" at bounding box center [1436, 787] width 56 height 30
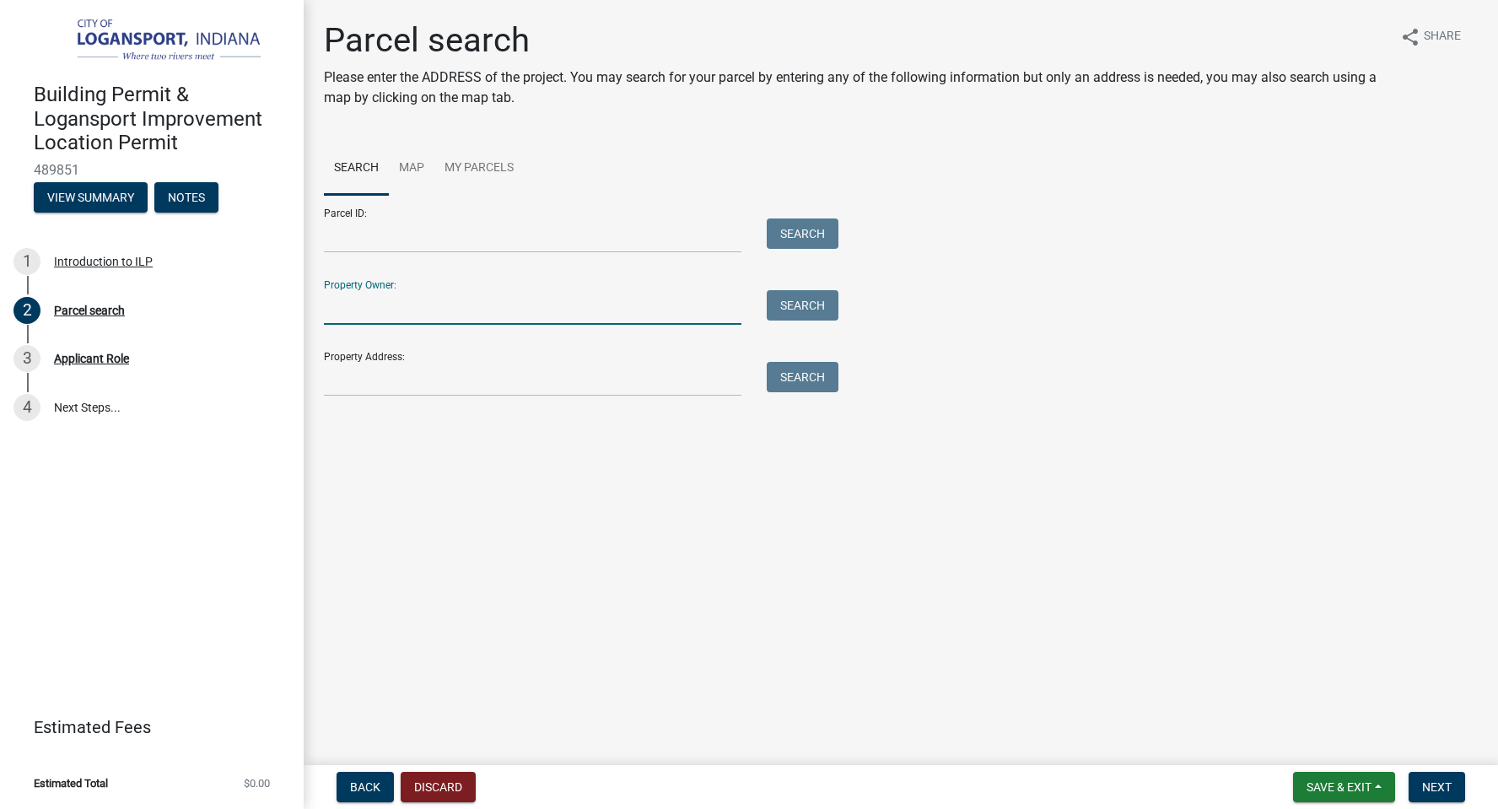
click at [366, 313] on input "Property Owner:" at bounding box center [532, 307] width 417 height 35
click at [364, 374] on input "Property Address:" at bounding box center [532, 379] width 417 height 35
paste input "403 Georgian"
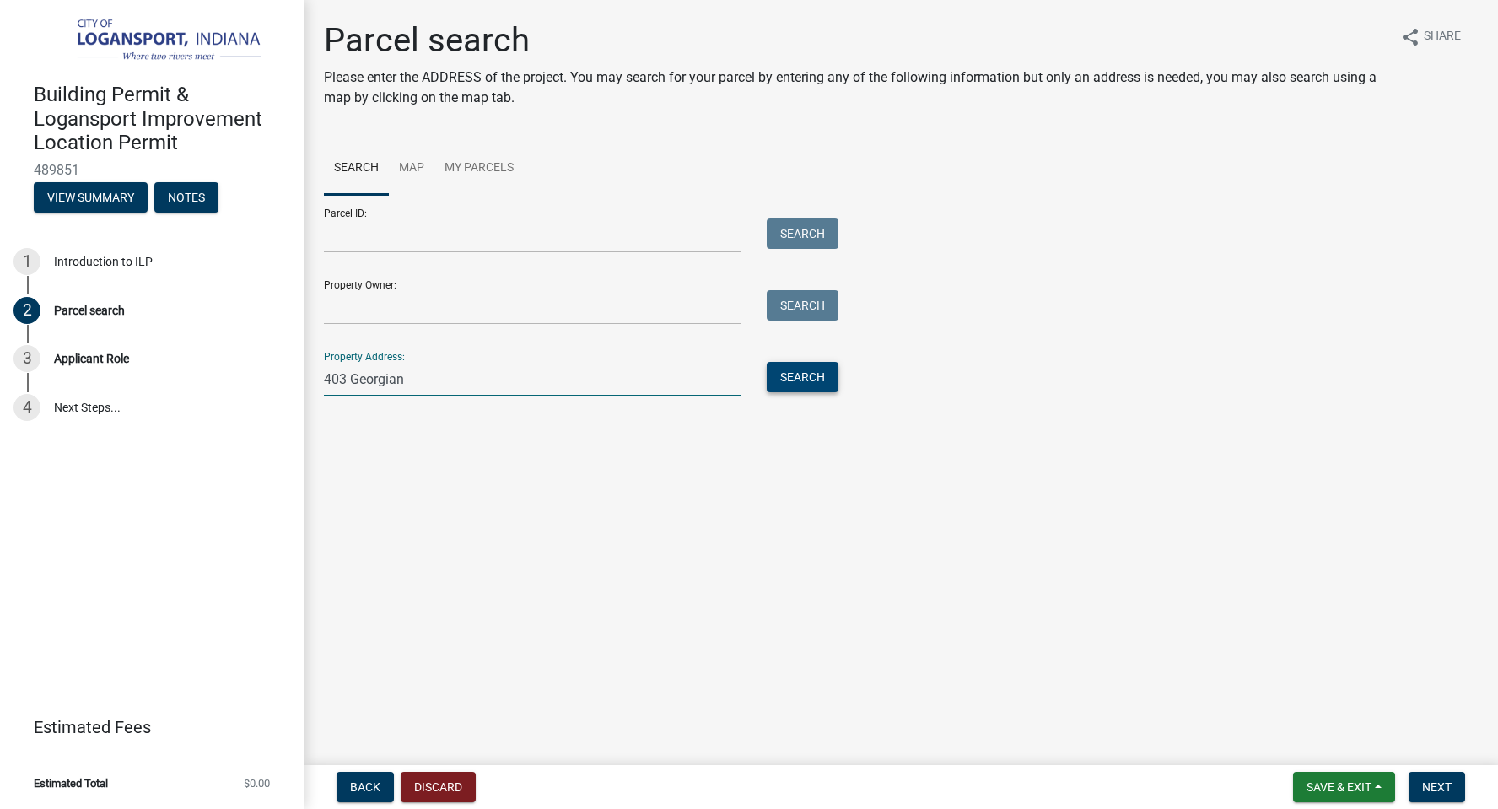
type input "403 Georgian"
click at [802, 379] on button "Search" at bounding box center [803, 377] width 72 height 30
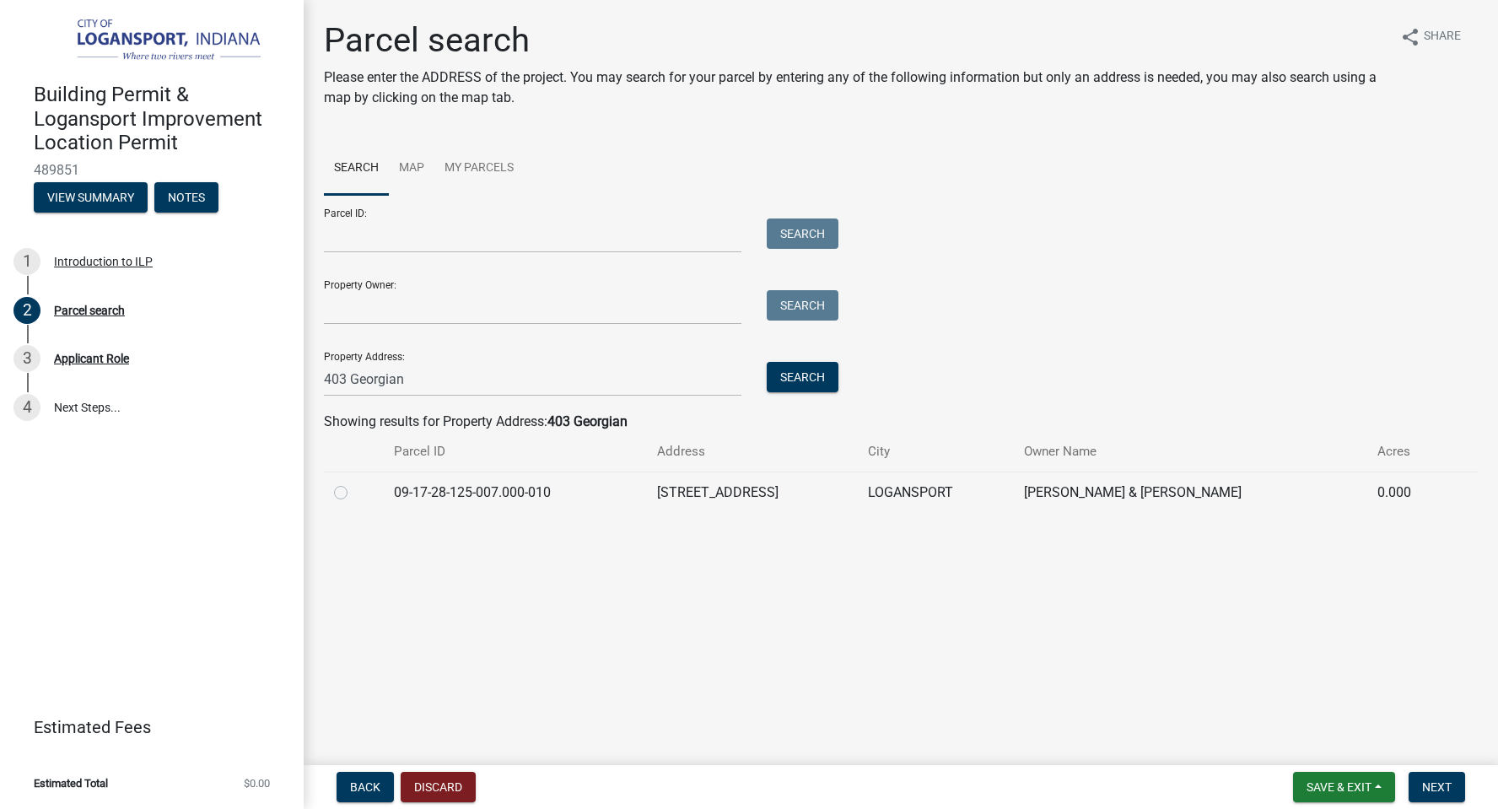
click at [354, 482] on label at bounding box center [354, 482] width 0 height 0
click at [354, 488] on input "radio" at bounding box center [359, 487] width 11 height 11
radio input "true"
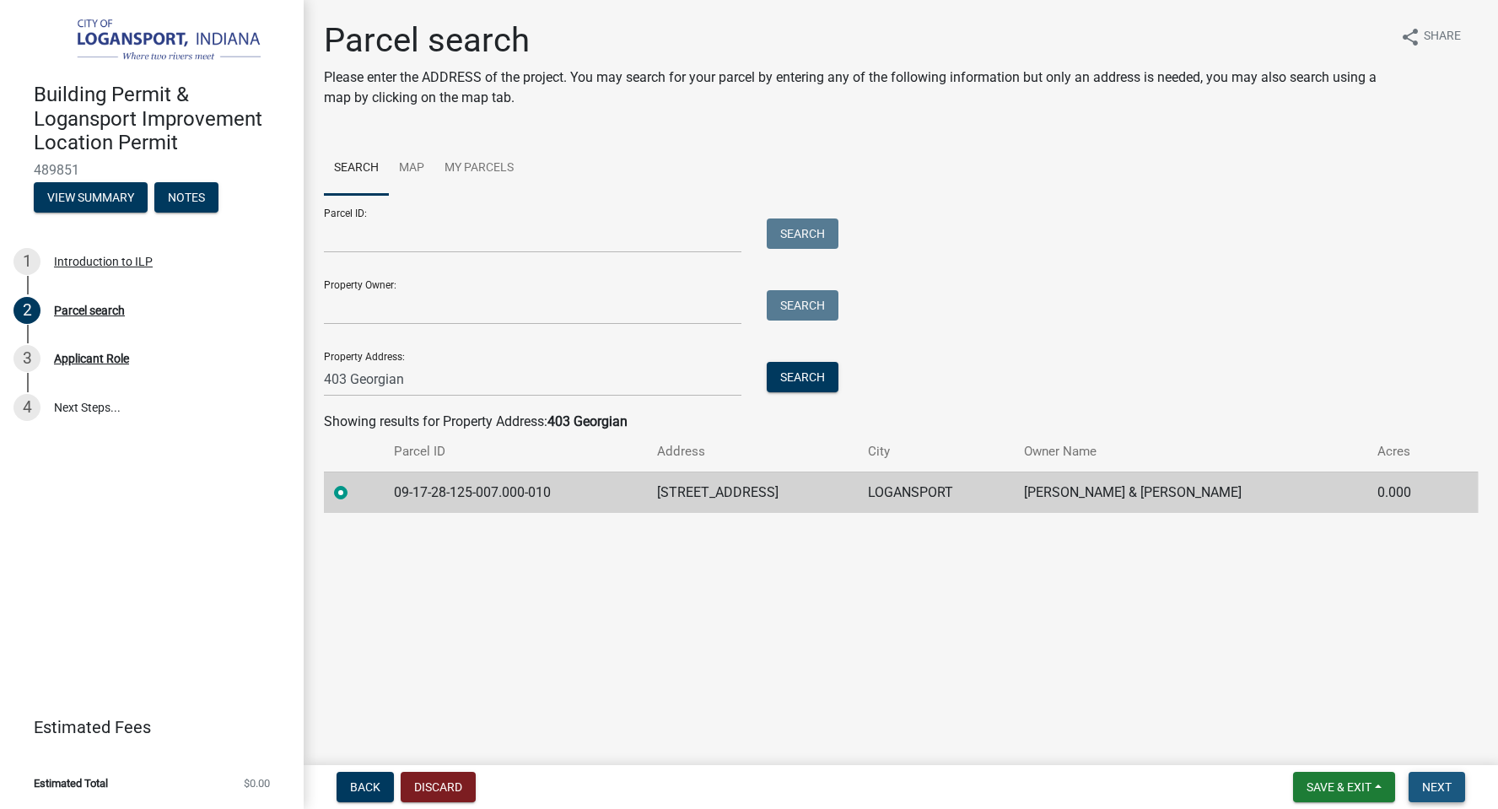
click at [1442, 799] on button "Next" at bounding box center [1436, 787] width 56 height 30
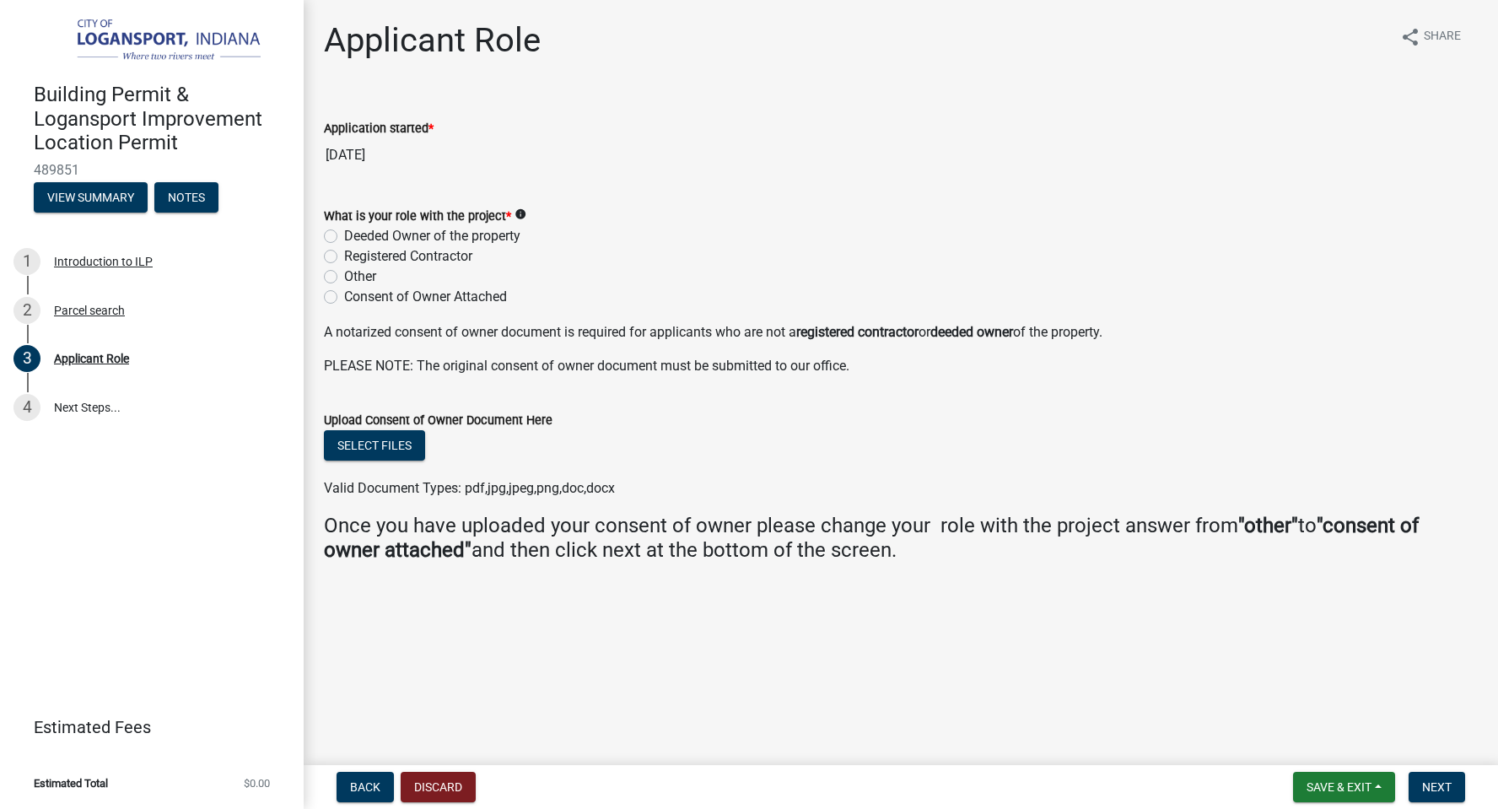
click at [344, 254] on label "Registered Contractor" at bounding box center [408, 256] width 128 height 20
click at [344, 254] on input "Registered Contractor" at bounding box center [349, 251] width 11 height 11
radio input "true"
click at [385, 439] on button "Select files" at bounding box center [374, 445] width 101 height 30
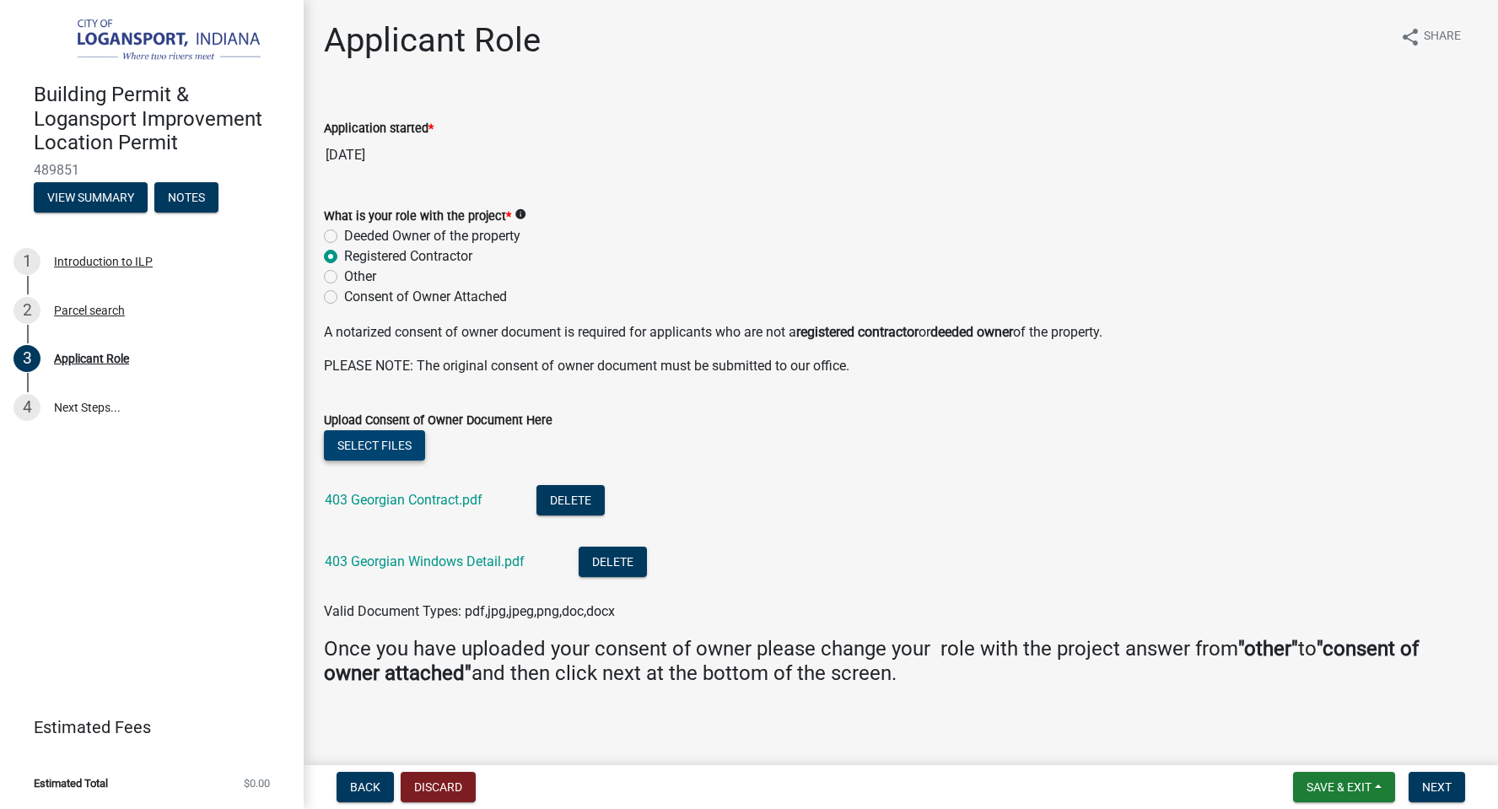
scroll to position [6, 0]
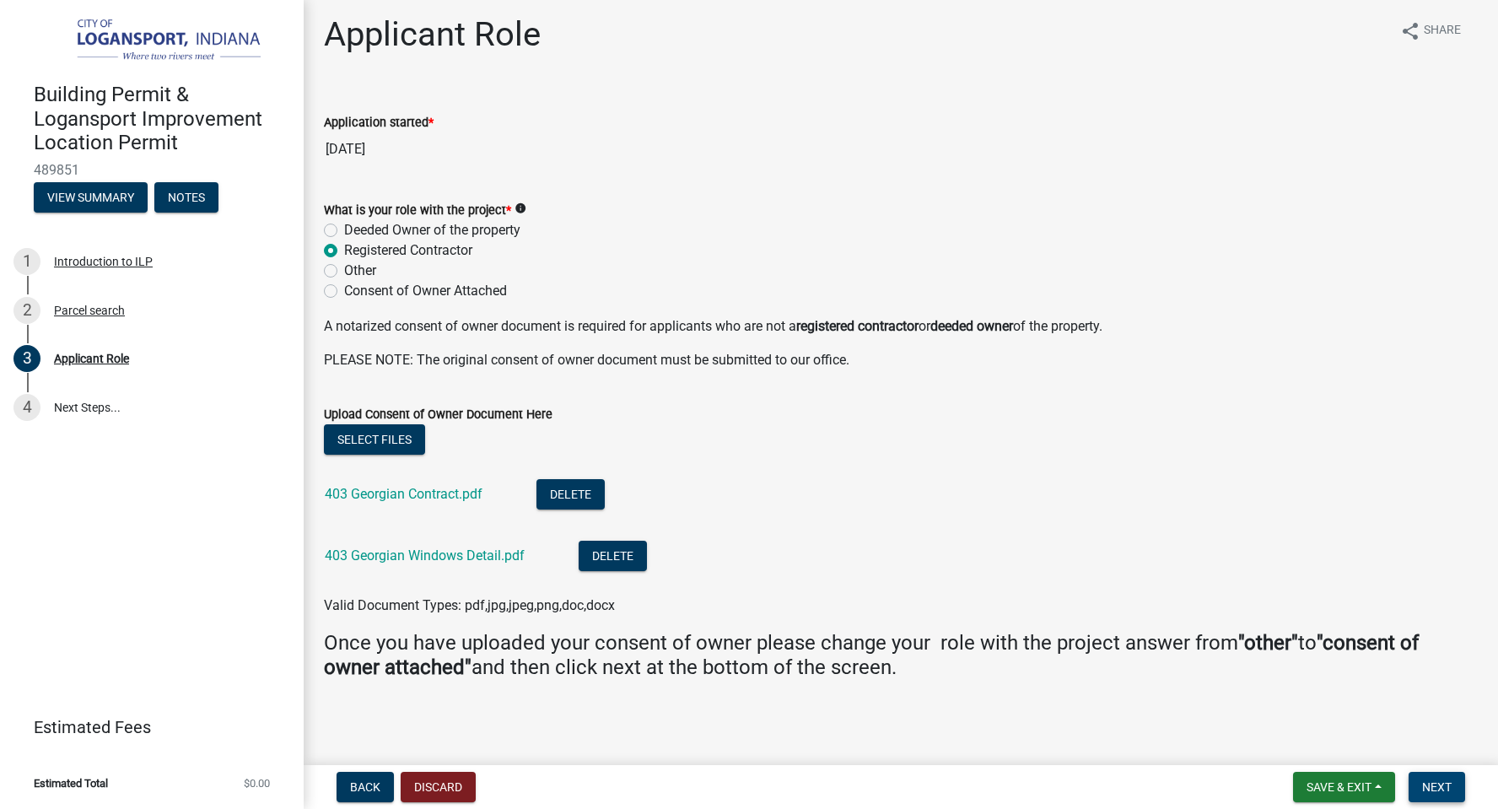
click at [1439, 782] on span "Next" at bounding box center [1437, 786] width 30 height 13
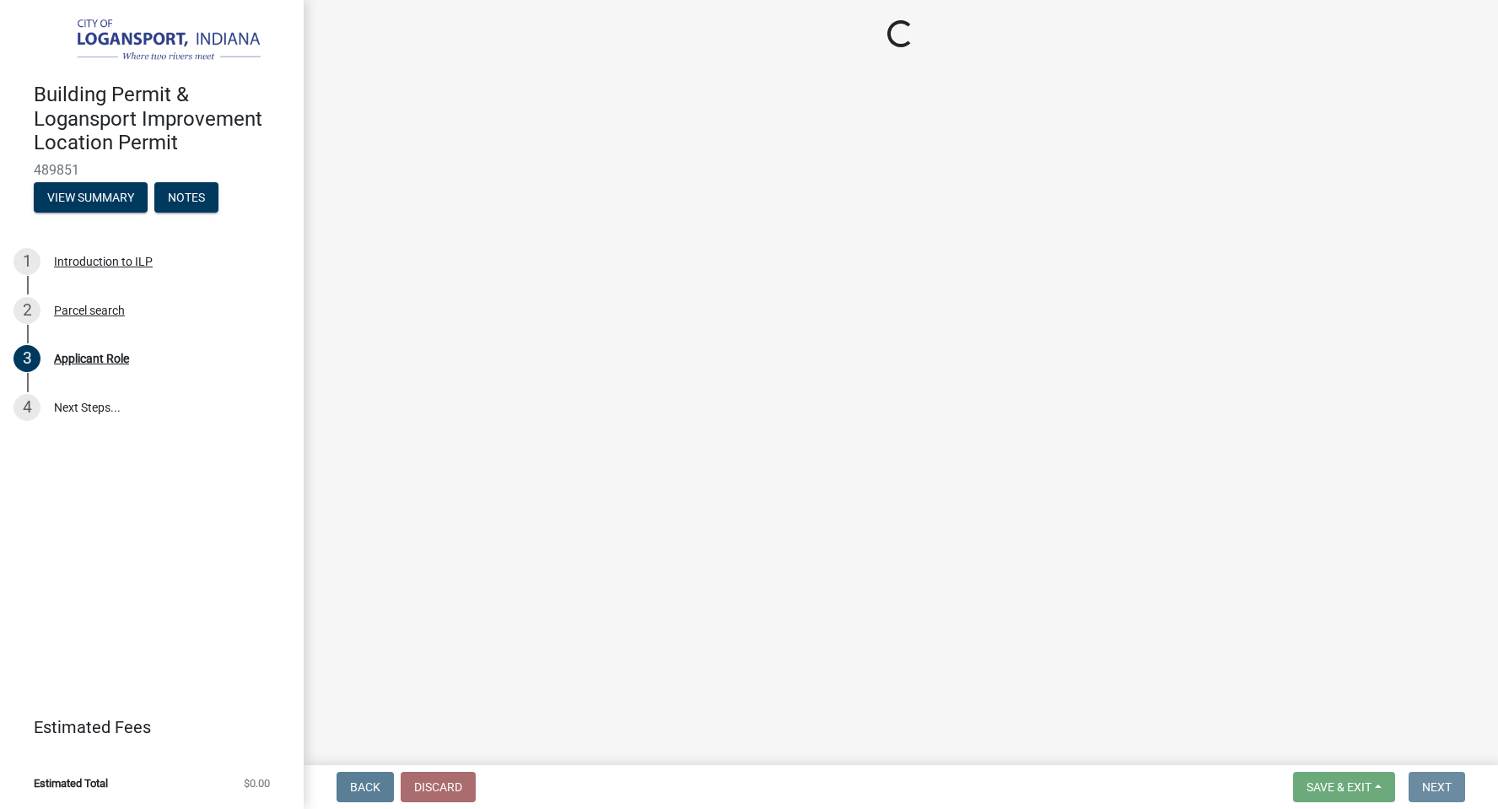
scroll to position [0, 0]
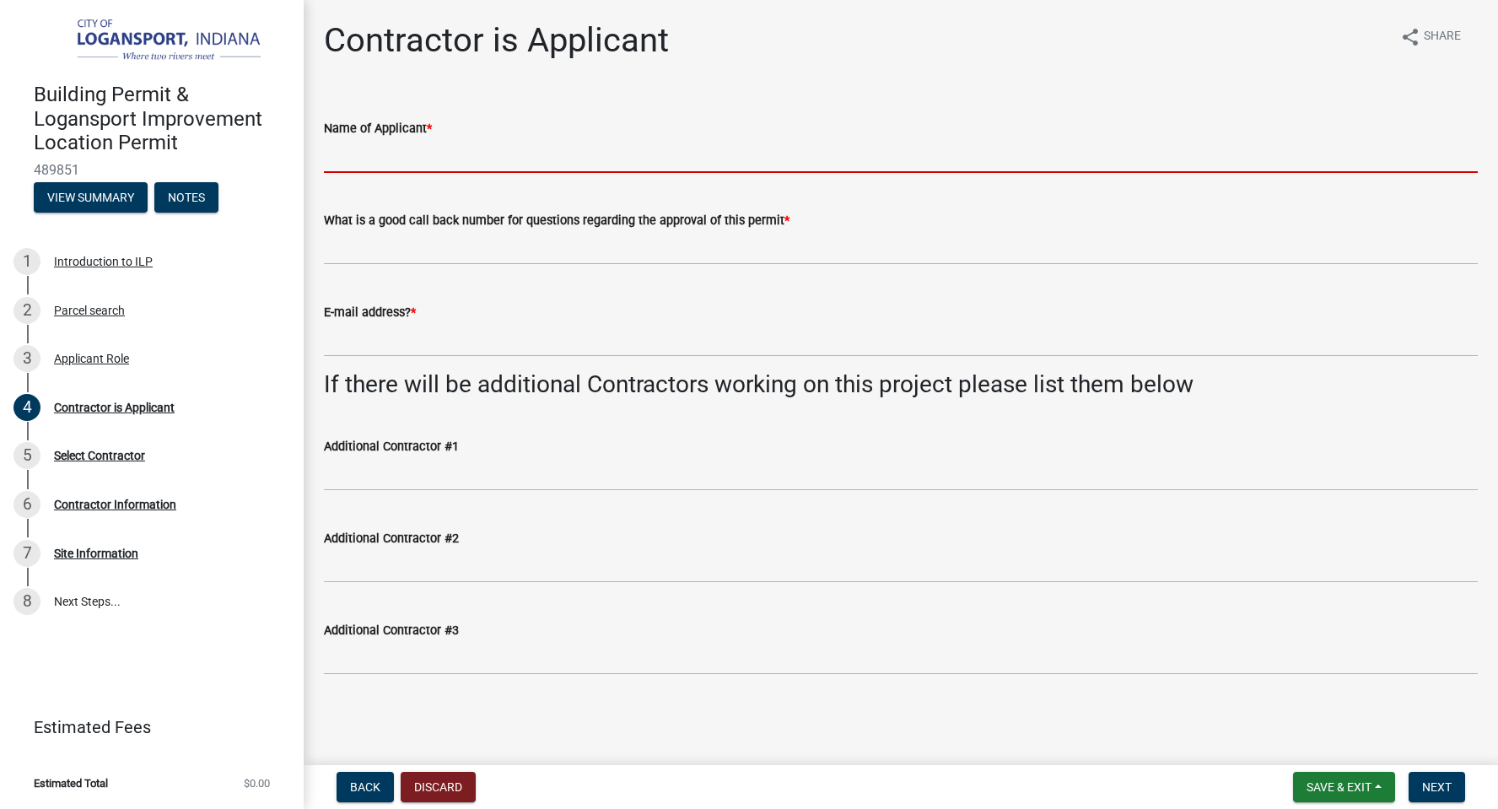
click at [380, 163] on input "Name of Applicant *" at bounding box center [901, 155] width 1154 height 35
type input "Install Partners, LLC"
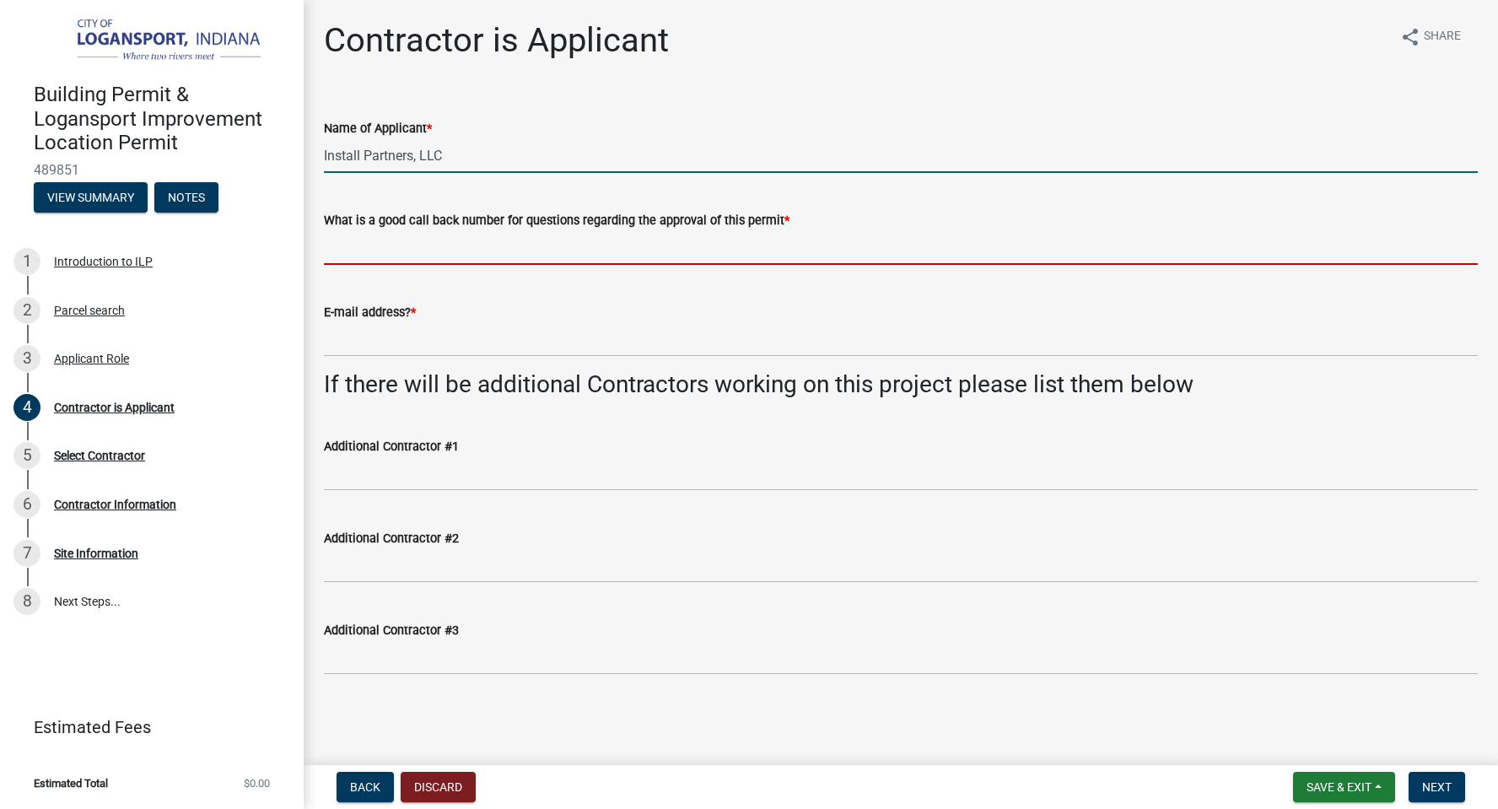
type input "8179334766"
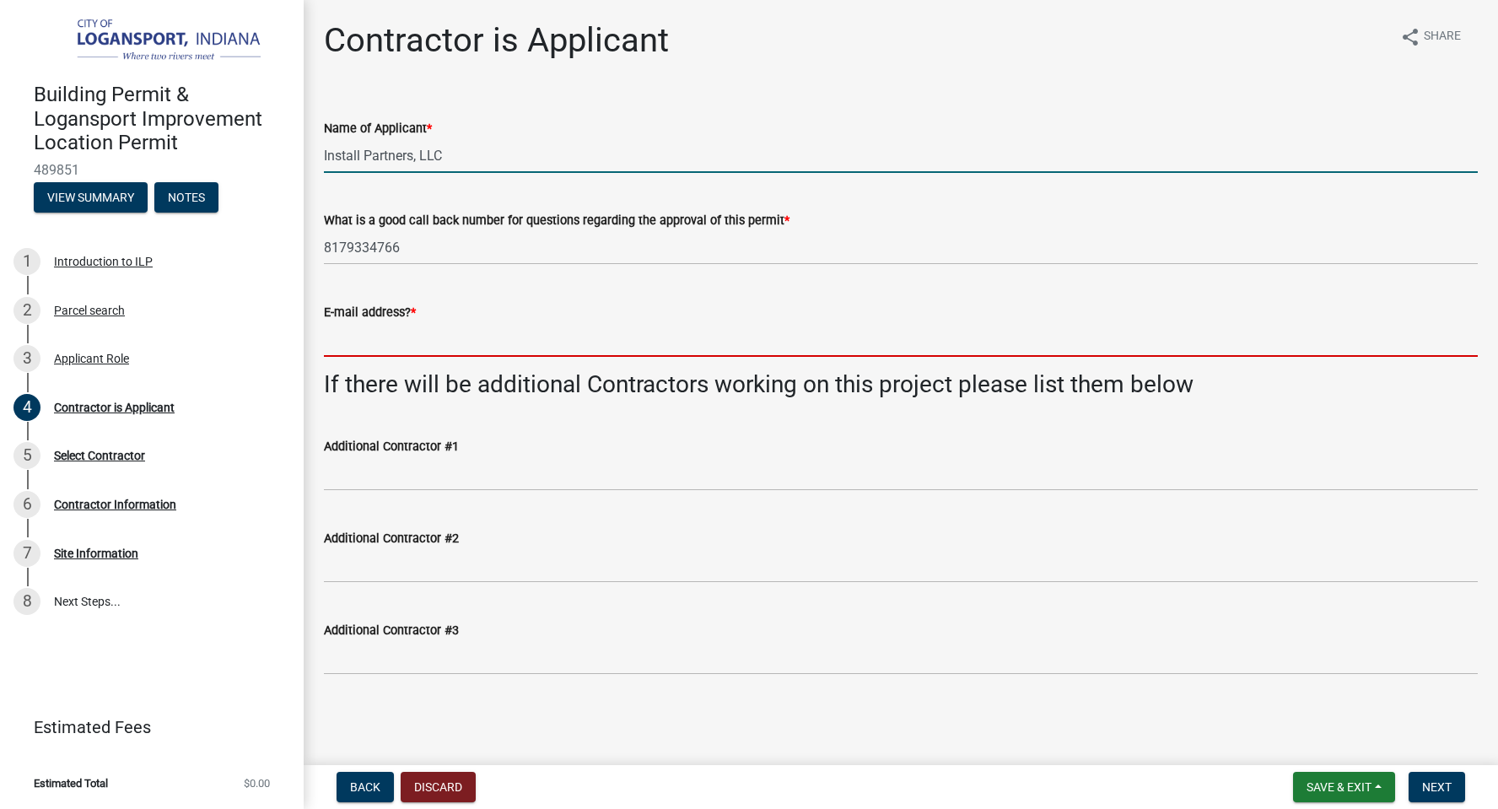
type input "[PERSON_NAME][EMAIL_ADDRESS][DOMAIN_NAME]"
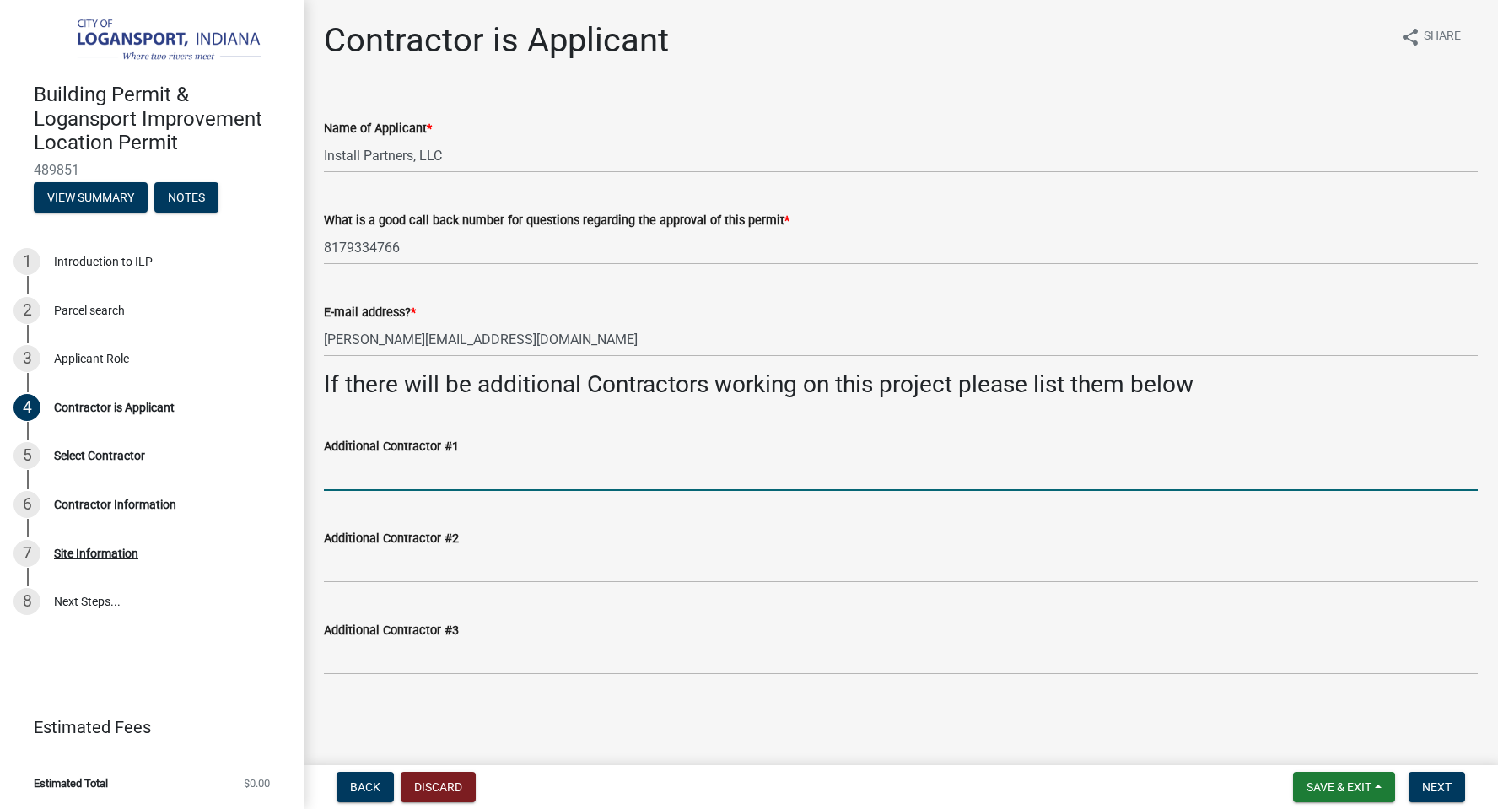
click at [437, 476] on input "Additional Contractor #1" at bounding box center [901, 473] width 1154 height 35
type input "I"
click at [1445, 786] on span "Next" at bounding box center [1437, 786] width 30 height 13
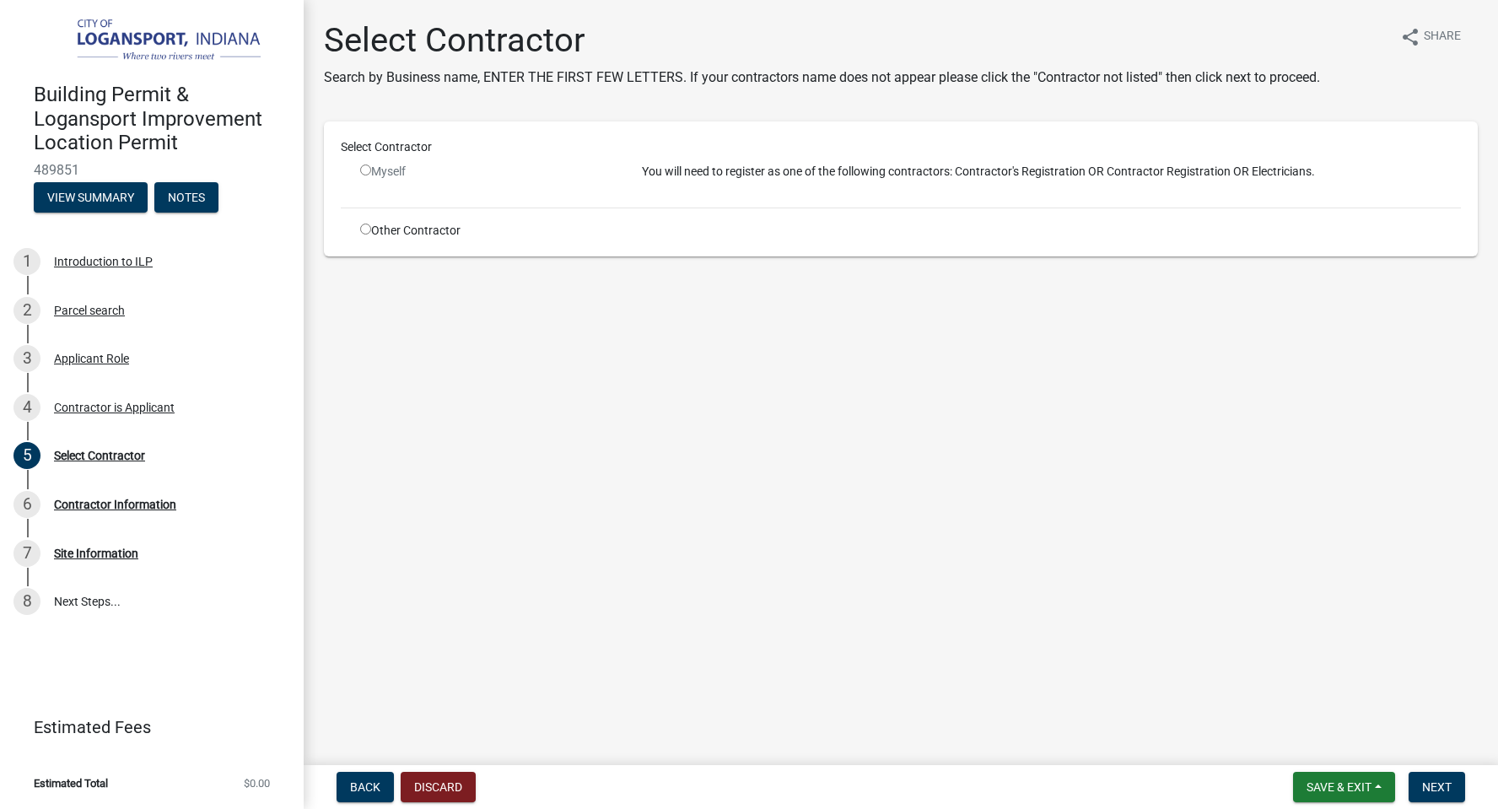
click at [365, 230] on input "radio" at bounding box center [365, 228] width 11 height 11
radio input "true"
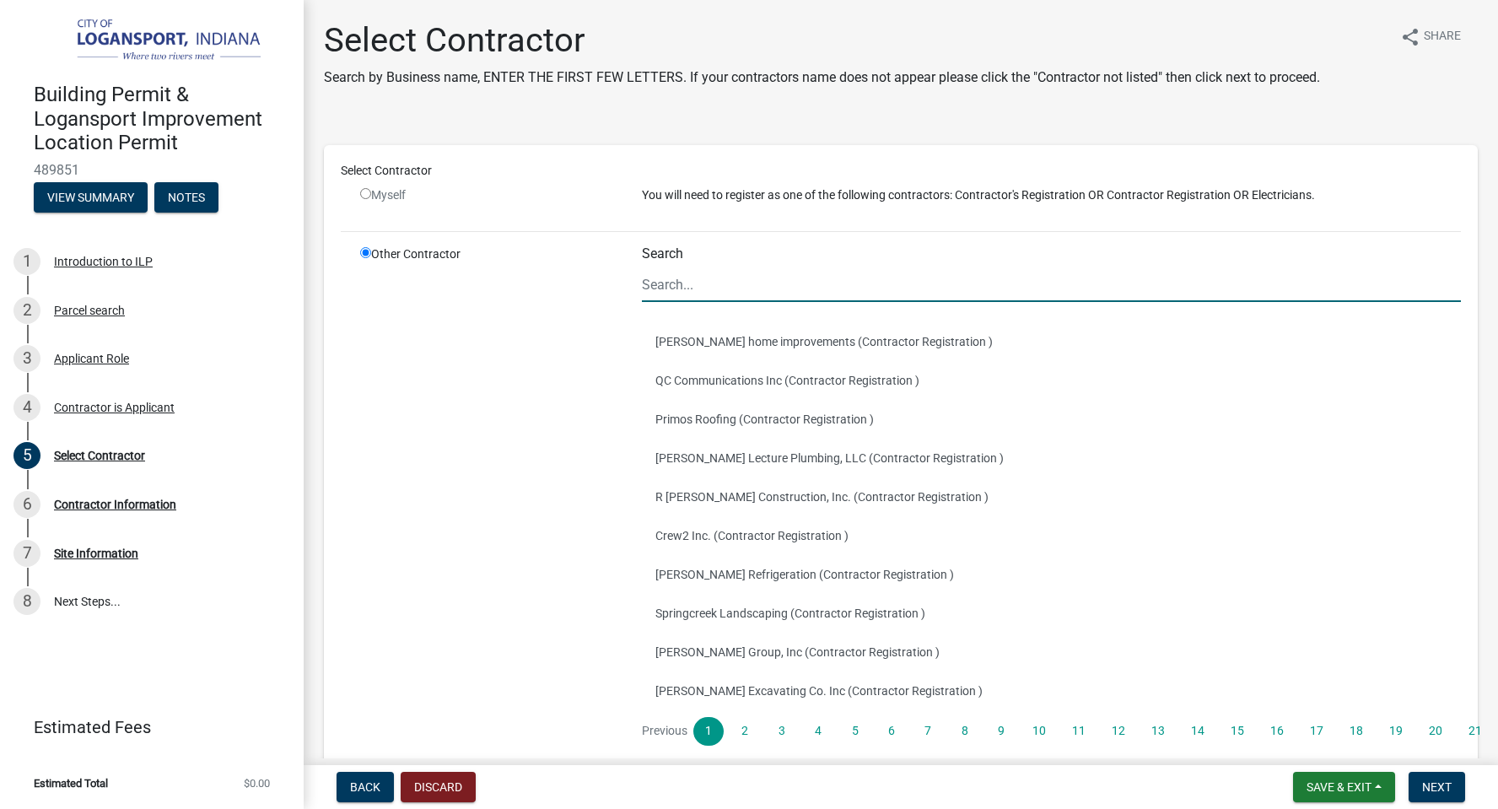
click at [718, 290] on input "Search" at bounding box center [1051, 284] width 819 height 35
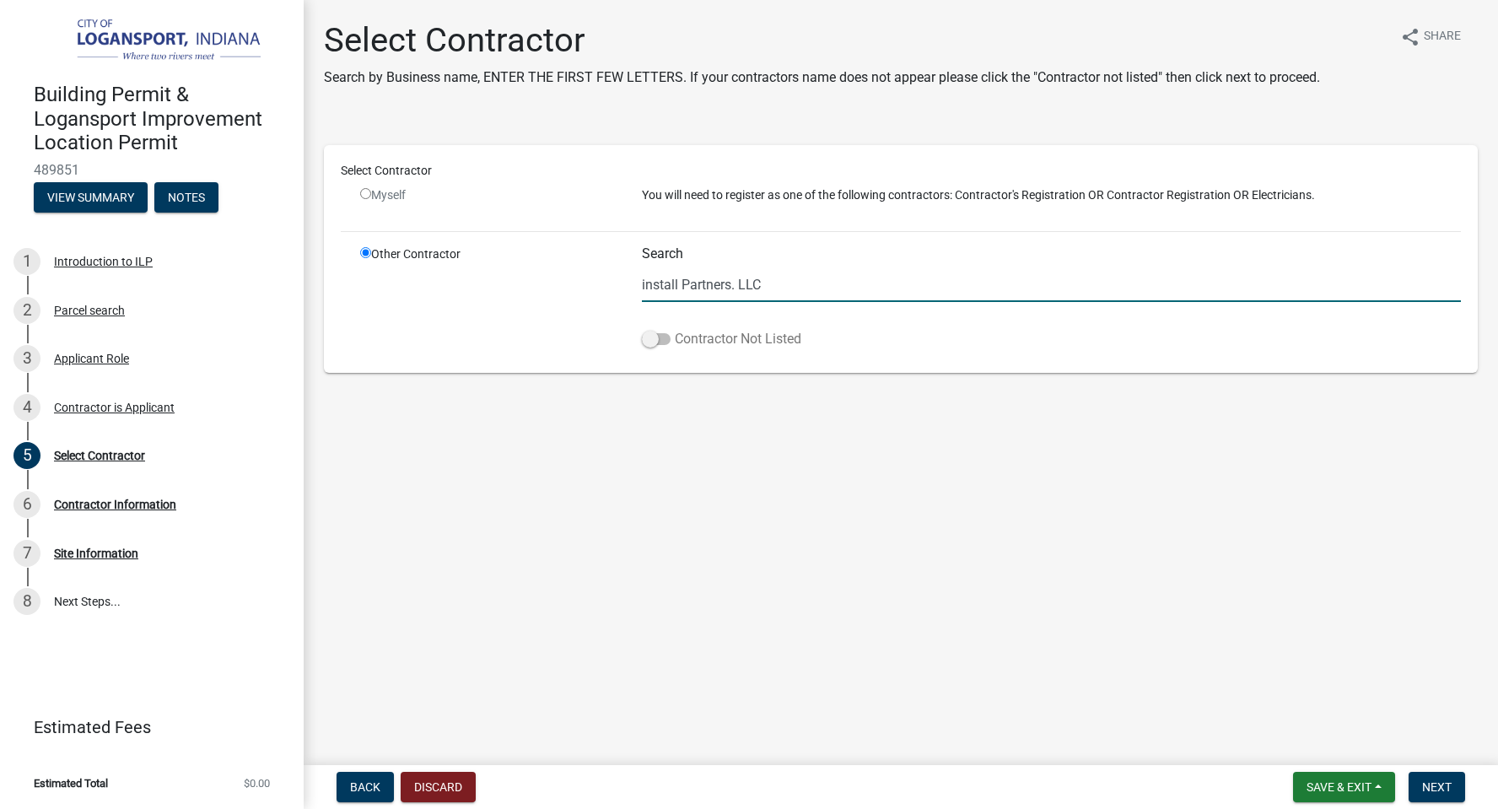
type input "install Partners. LLC"
click at [654, 344] on span at bounding box center [656, 339] width 29 height 12
click at [675, 329] on input "Contractor Not Listed" at bounding box center [675, 329] width 0 height 0
click at [654, 344] on span at bounding box center [656, 339] width 29 height 12
click at [675, 329] on input "Contractor Not Listed" at bounding box center [675, 329] width 0 height 0
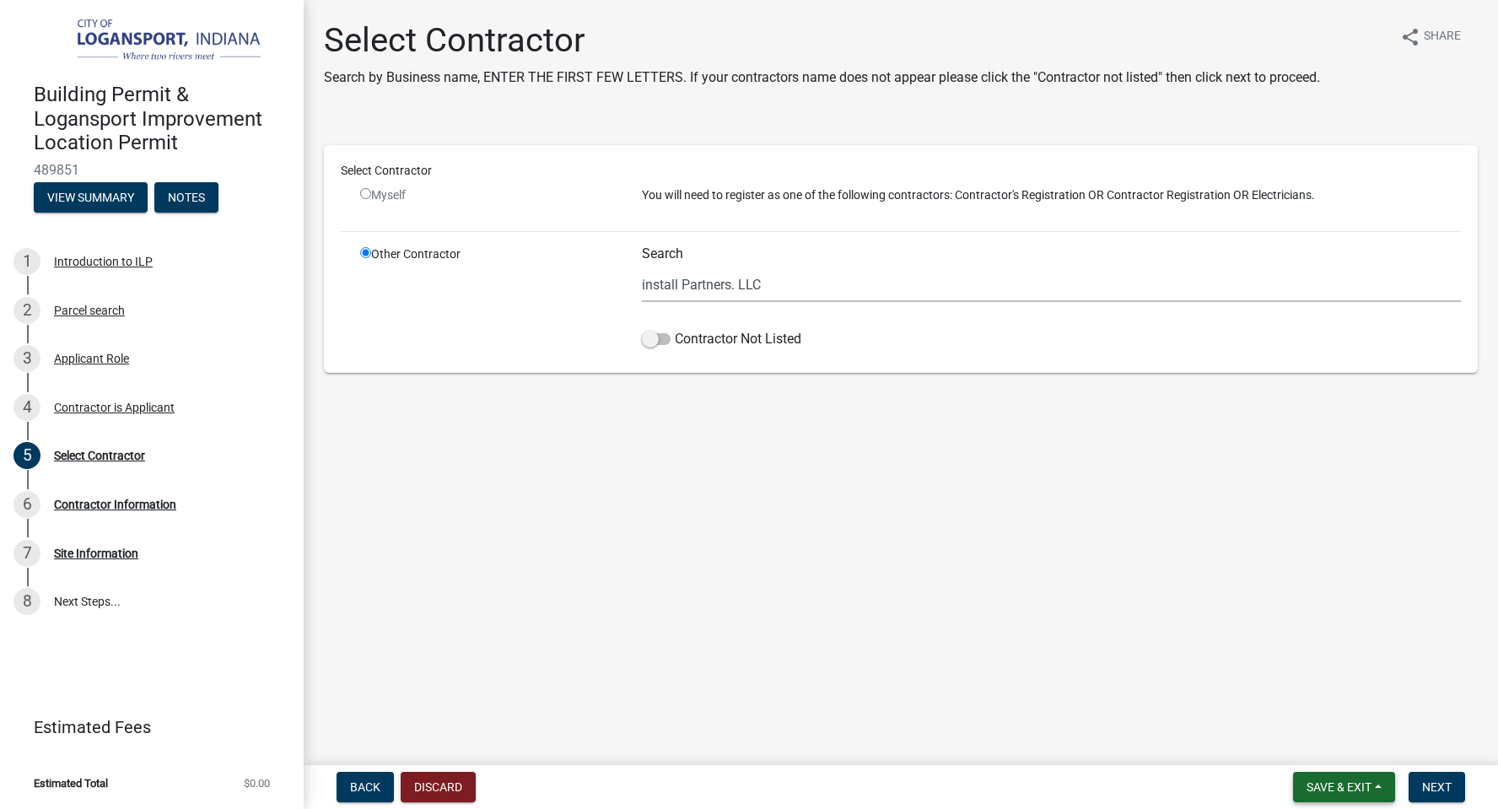
click at [1369, 782] on span "Save & Exit" at bounding box center [1338, 786] width 65 height 13
click at [1291, 700] on button "Save" at bounding box center [1327, 702] width 135 height 40
